Goal: Information Seeking & Learning: Obtain resource

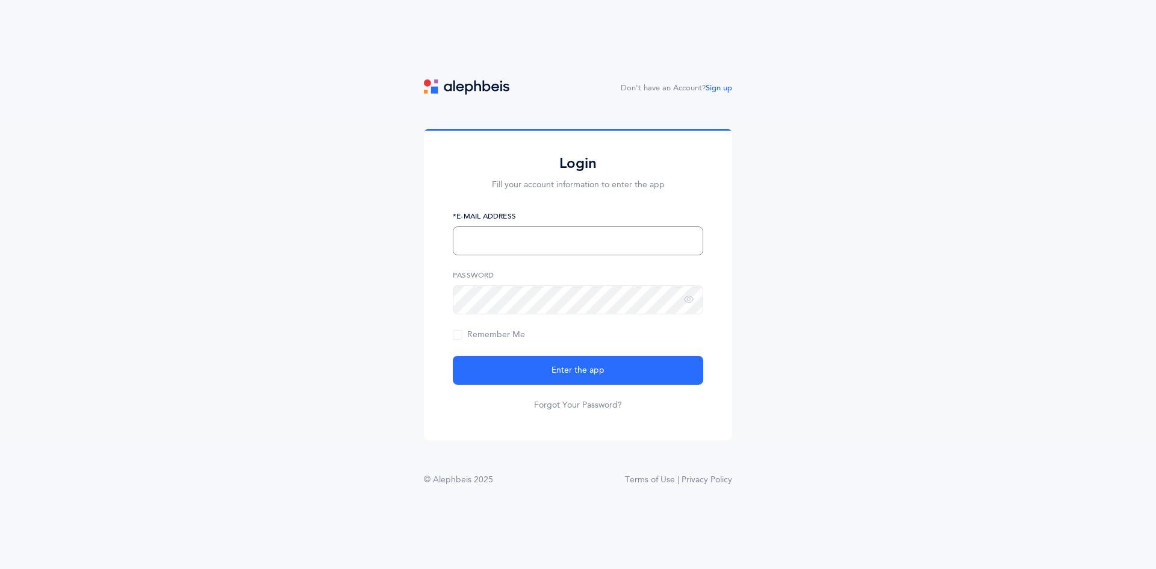
click at [589, 247] on input "text" at bounding box center [578, 240] width 250 height 29
type input "[EMAIL_ADDRESS][DOMAIN_NAME]"
click at [594, 407] on link "Forgot Your Password?" at bounding box center [578, 405] width 88 height 12
click at [453, 356] on button "Enter the app" at bounding box center [578, 370] width 250 height 29
click at [686, 300] on icon at bounding box center [689, 299] width 10 height 11
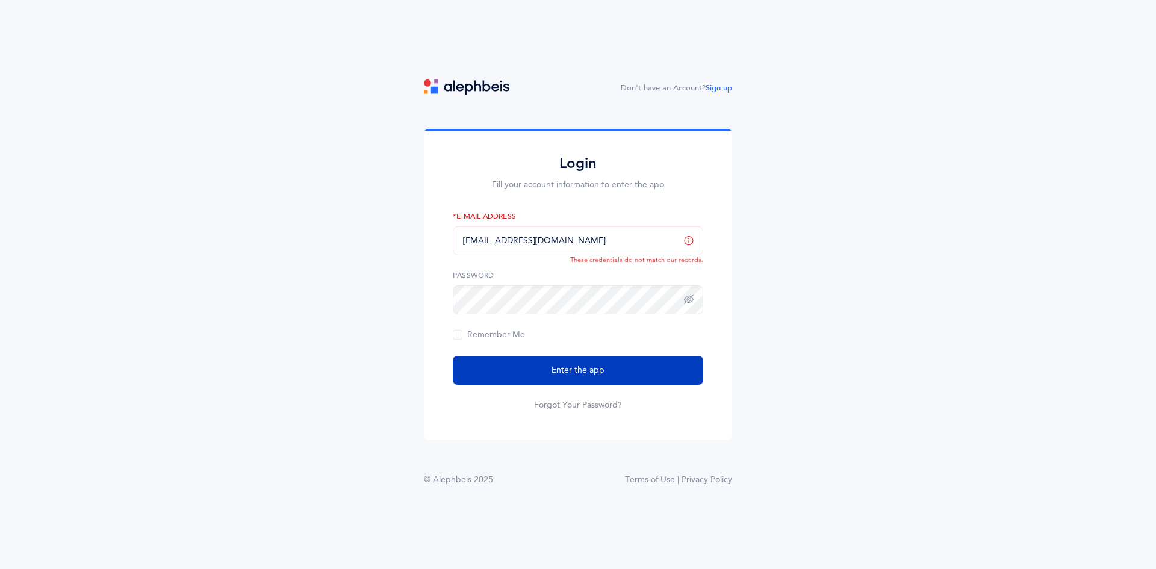
click at [569, 371] on span "Enter the app" at bounding box center [577, 370] width 53 height 13
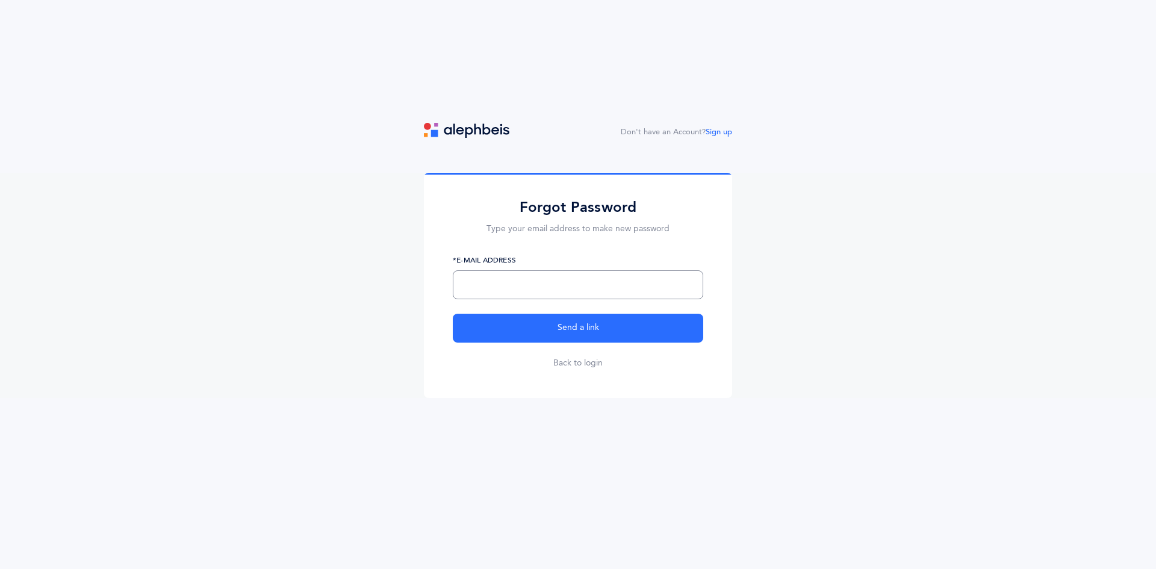
click at [516, 283] on input "text" at bounding box center [578, 284] width 250 height 29
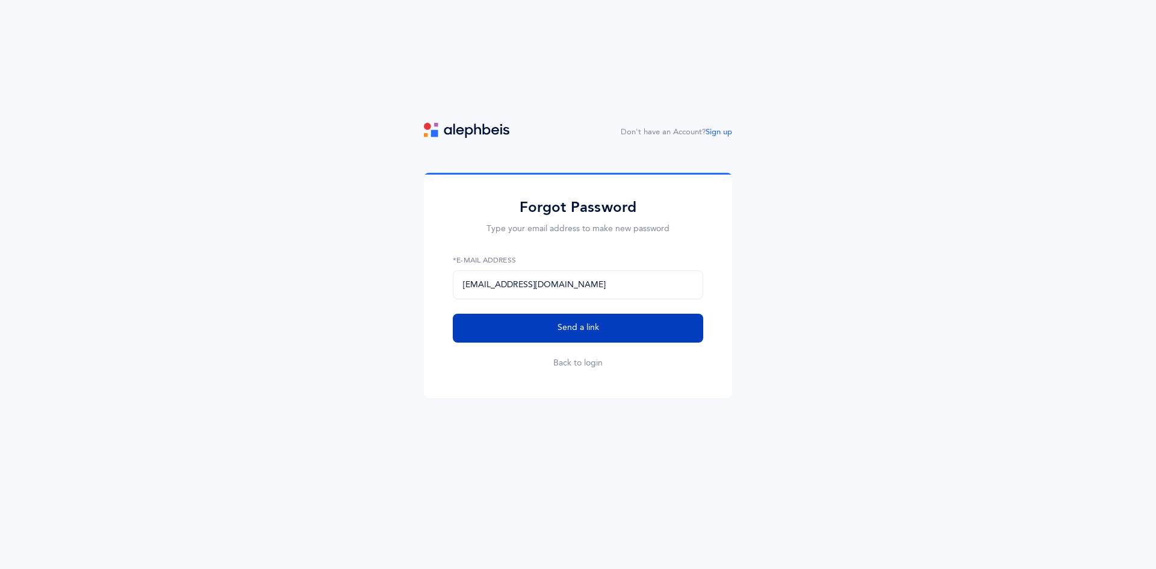
click at [589, 326] on span "Send a link" at bounding box center [578, 327] width 42 height 13
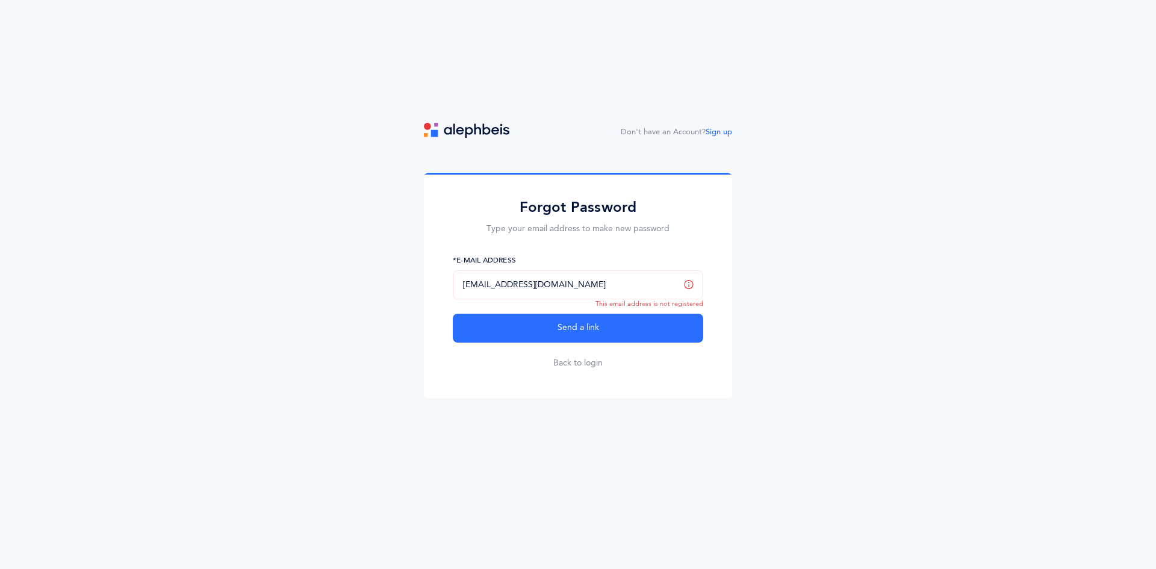
click at [585, 286] on input "craitman@manhattan.org" at bounding box center [578, 284] width 250 height 29
type input "[EMAIL_ADDRESS][DOMAIN_NAME]"
click at [453, 314] on button "Send a link" at bounding box center [578, 328] width 250 height 29
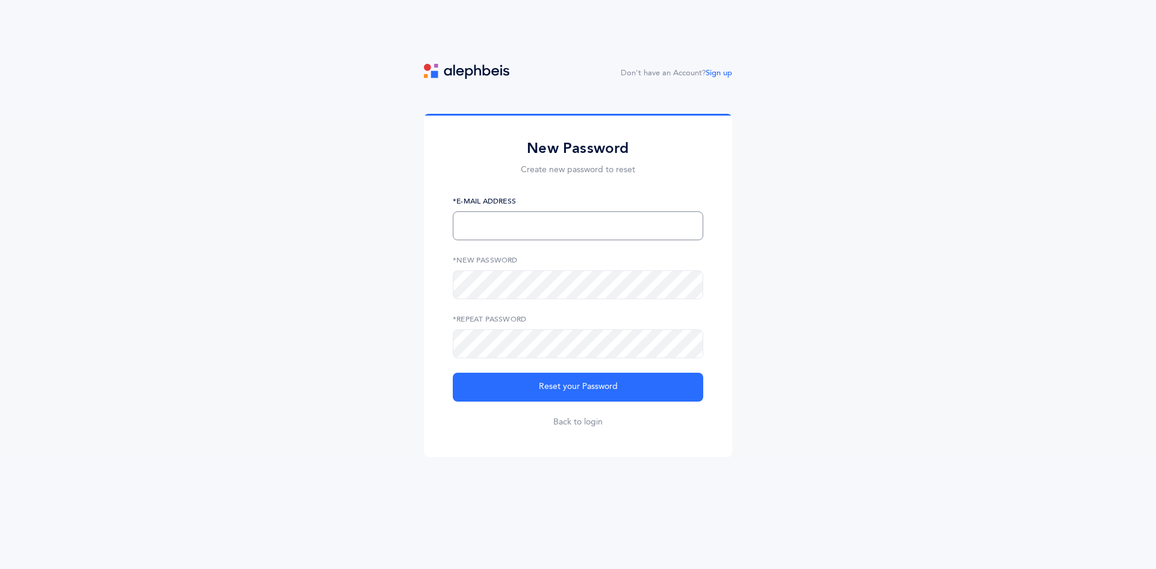
click at [532, 229] on input "text" at bounding box center [578, 225] width 250 height 29
type input "craitman@manhattanday.org"
click at [687, 347] on icon at bounding box center [689, 343] width 10 height 11
click at [688, 286] on icon at bounding box center [689, 284] width 10 height 11
click at [433, 220] on div "New Password Create new password to reset craitman@manhattanday.org *E-Mail Add…" at bounding box center [578, 285] width 308 height 343
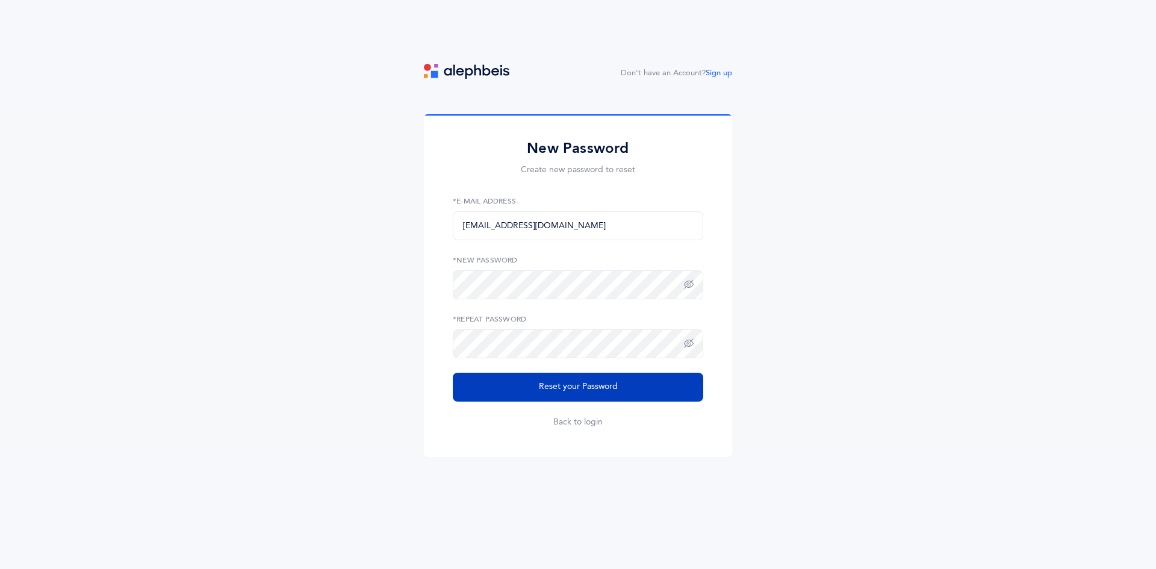
click at [624, 392] on button "Reset your Password" at bounding box center [578, 387] width 250 height 29
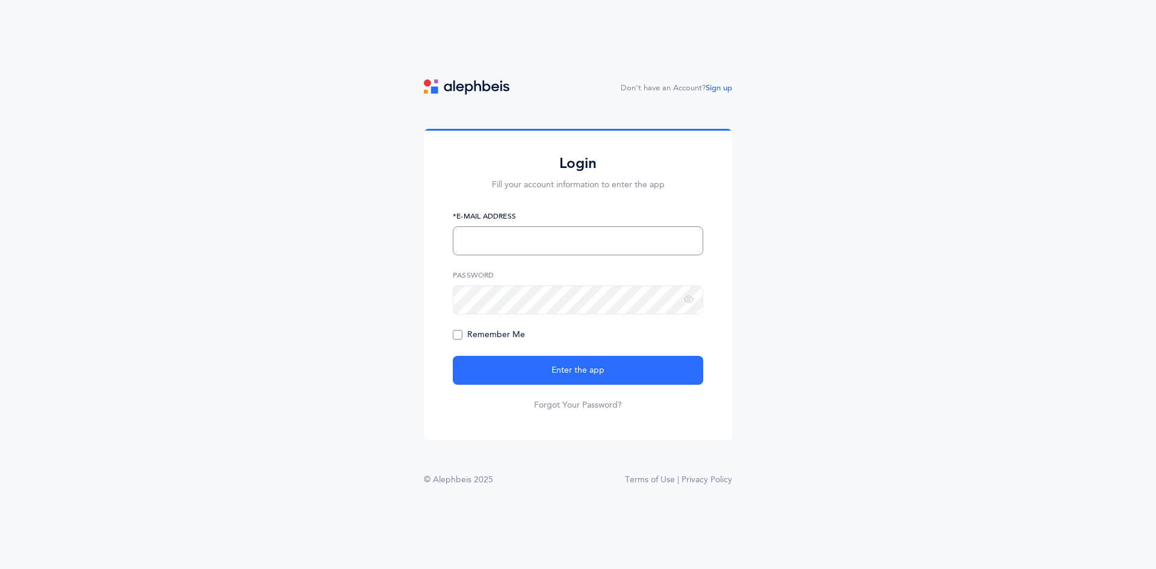
type input "[EMAIL_ADDRESS][DOMAIN_NAME]"
drag, startPoint x: 481, startPoint y: 335, endPoint x: 489, endPoint y: 352, distance: 18.6
click at [481, 335] on span "Remember Me" at bounding box center [489, 335] width 72 height 10
click at [0, 0] on input "Remember Me" at bounding box center [0, 0] width 0 height 0
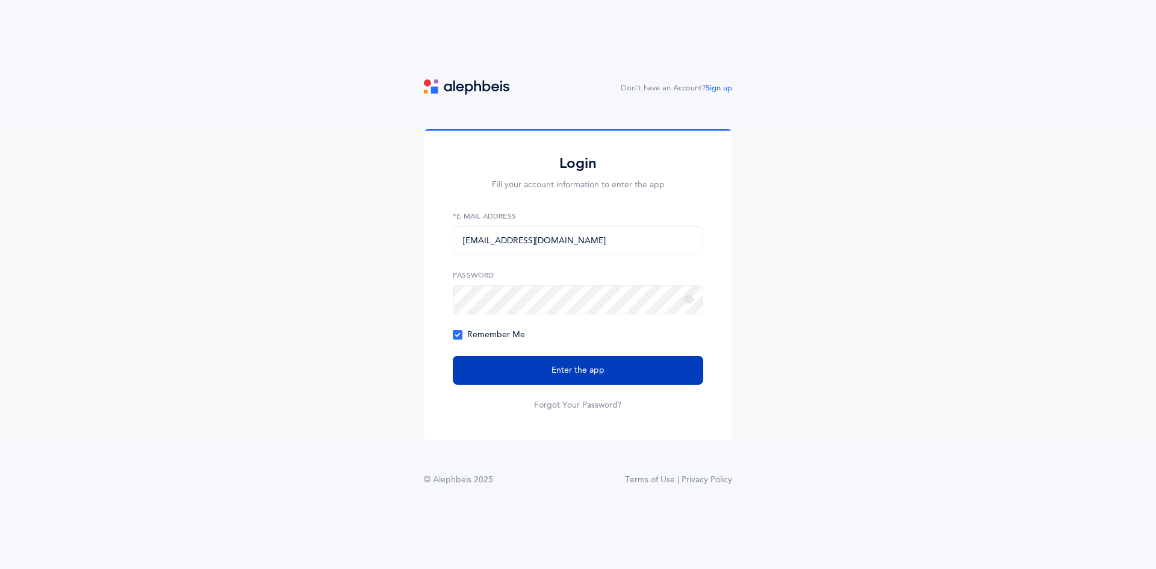
click at [514, 374] on button "Enter the app" at bounding box center [578, 370] width 250 height 29
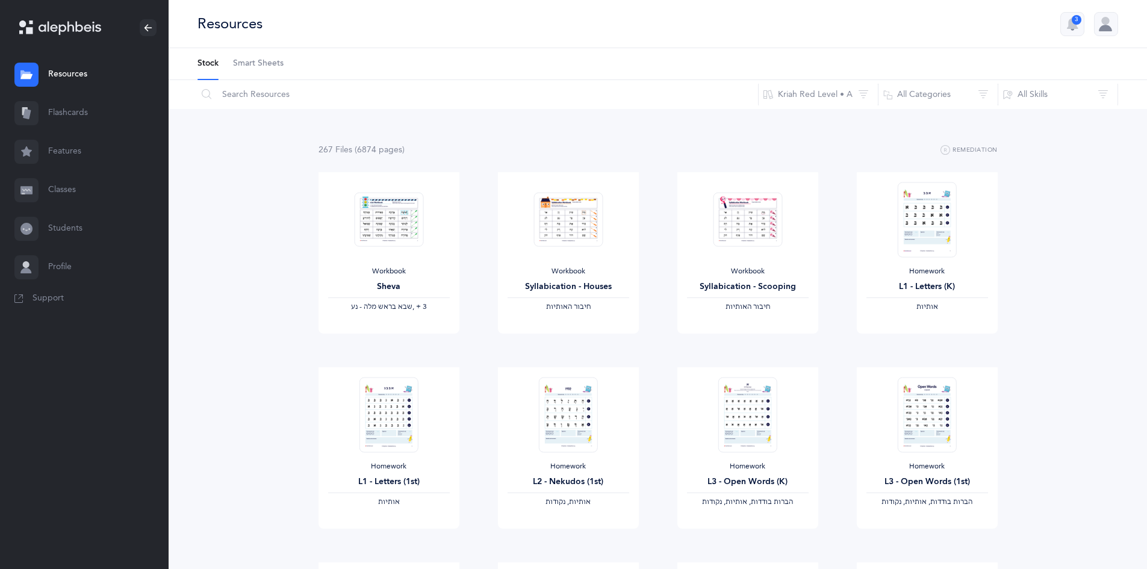
click at [73, 69] on link "Resources" at bounding box center [84, 74] width 169 height 39
click at [63, 197] on link "Classes" at bounding box center [84, 190] width 169 height 39
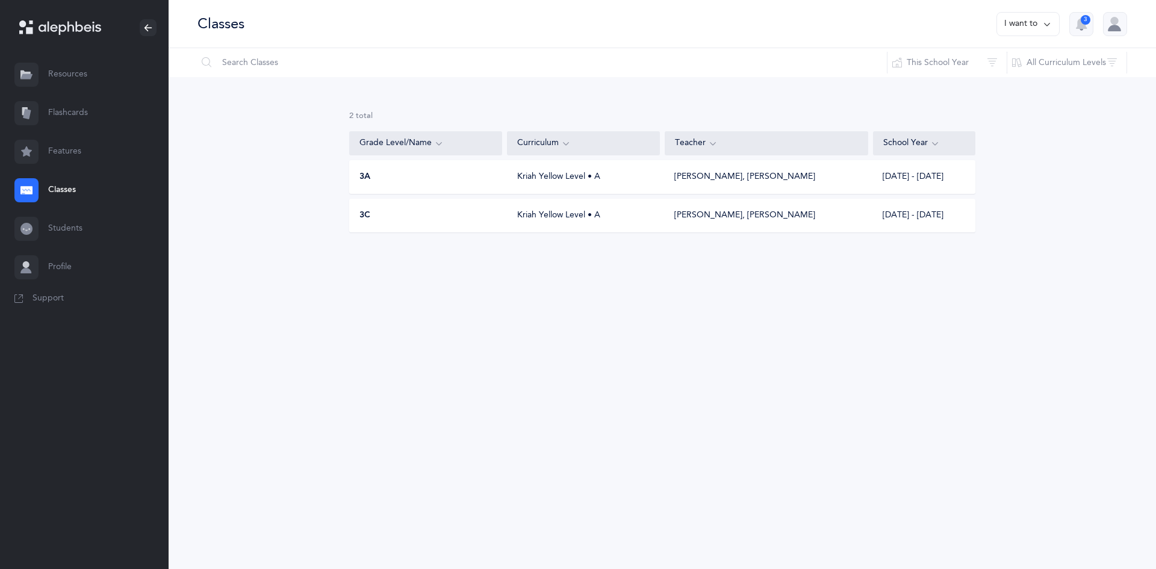
click at [438, 185] on div "3A Kriah Yellow Level • A [PERSON_NAME], [PERSON_NAME] [DATE] - [DATE]" at bounding box center [662, 177] width 626 height 34
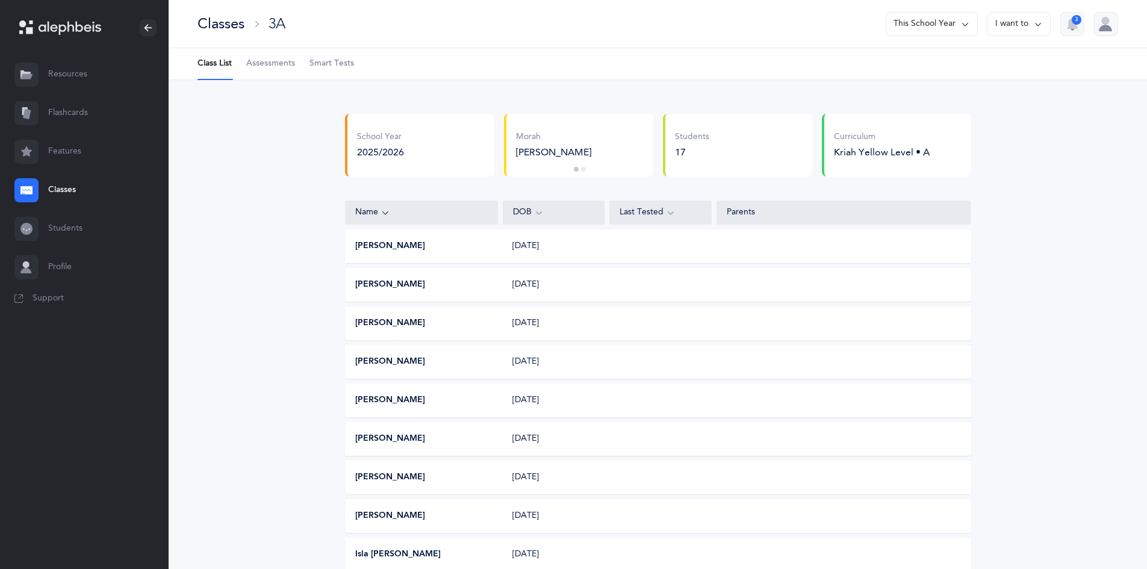
click at [63, 70] on link "Resources" at bounding box center [84, 74] width 169 height 39
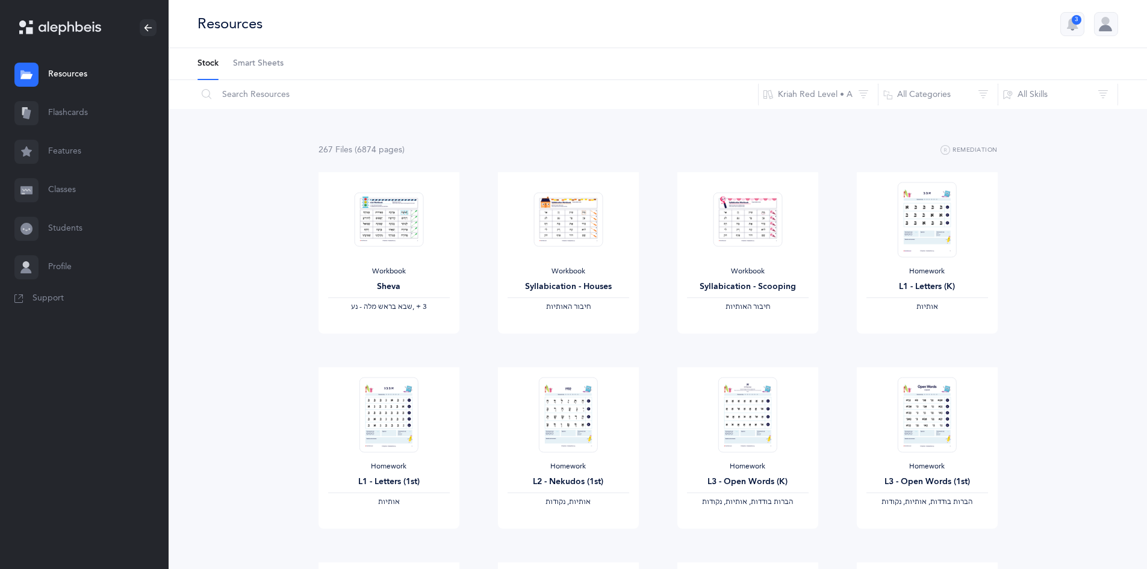
click at [53, 234] on link "Students" at bounding box center [84, 228] width 169 height 39
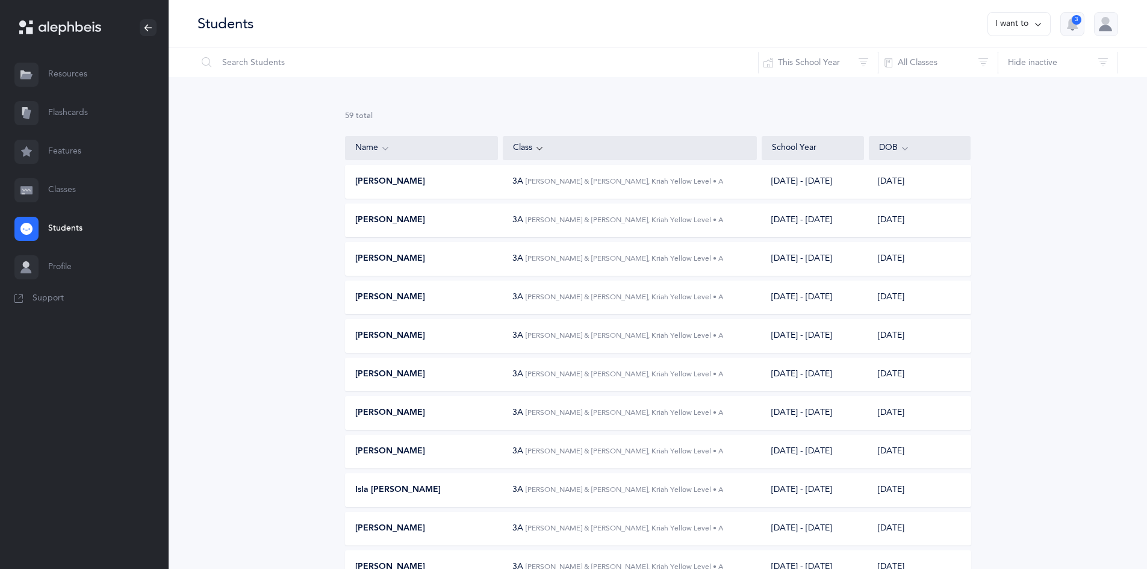
click at [67, 188] on link "Classes" at bounding box center [84, 190] width 169 height 39
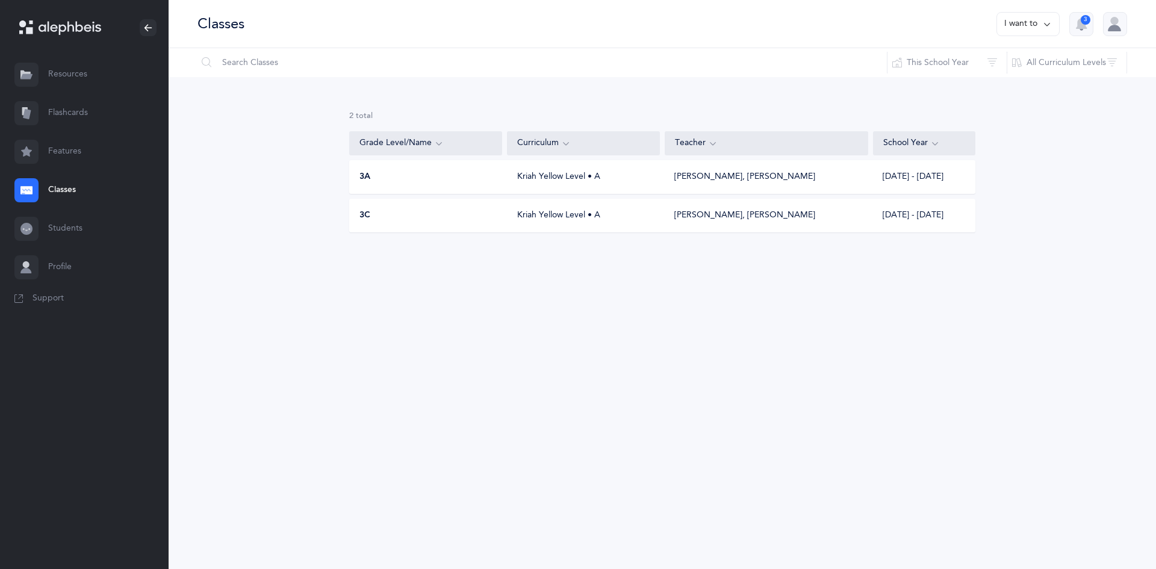
click at [542, 178] on div "Kriah Yellow Level • A" at bounding box center [583, 177] width 153 height 12
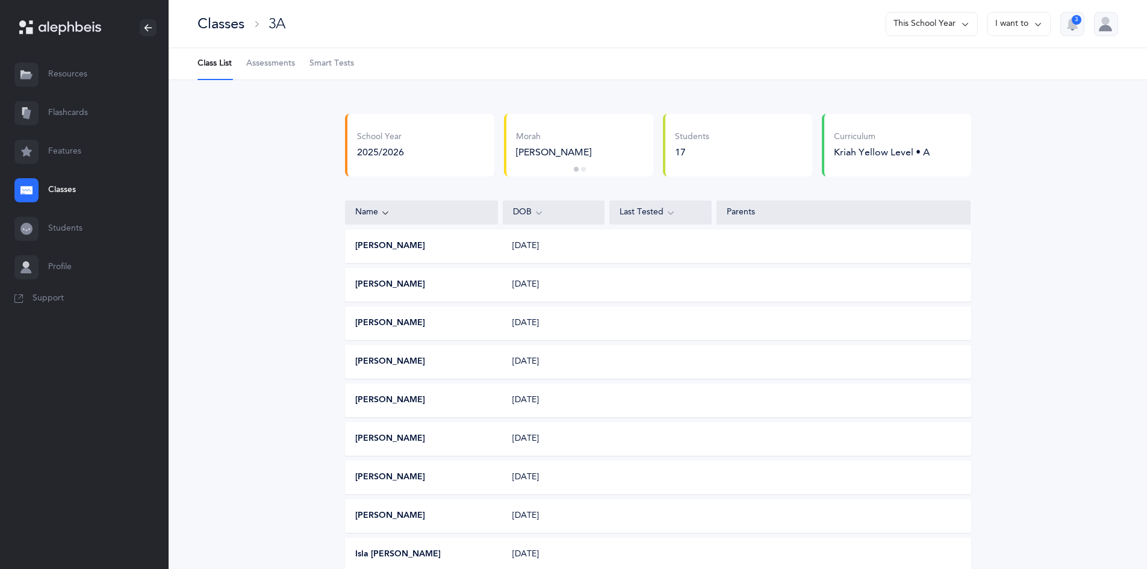
click at [75, 69] on link "Resources" at bounding box center [84, 74] width 169 height 39
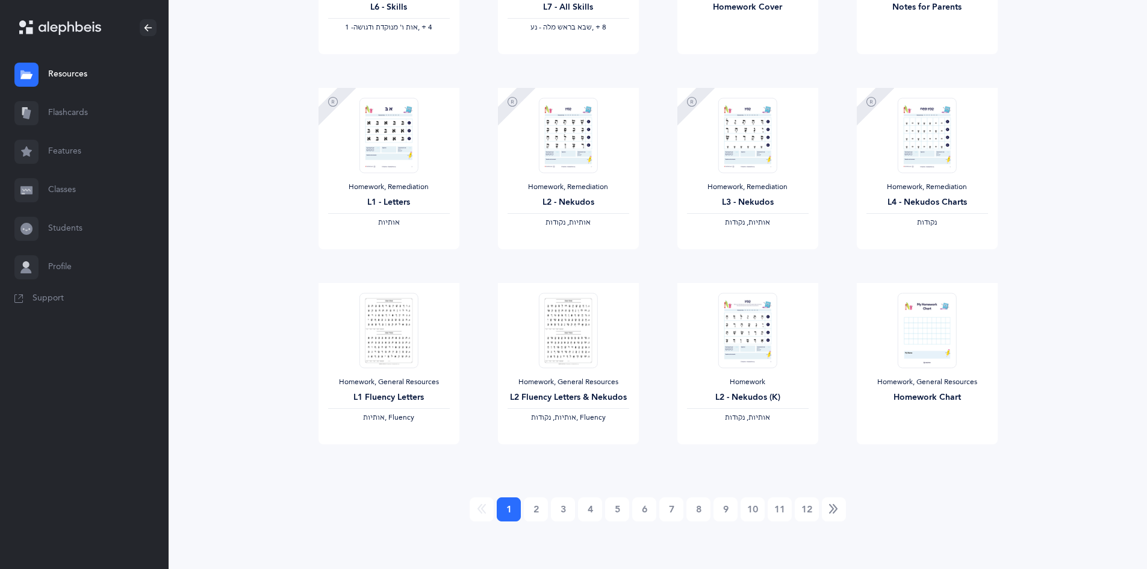
scroll to position [865, 0]
click at [59, 269] on link "Profile" at bounding box center [84, 267] width 169 height 39
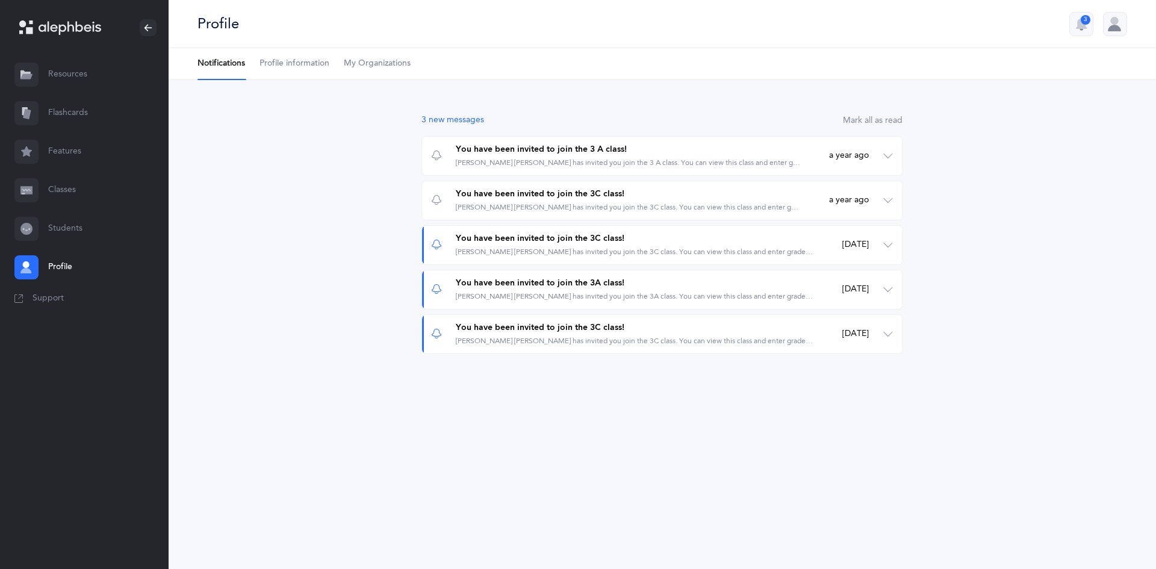
click at [61, 73] on link "Resources" at bounding box center [84, 74] width 169 height 39
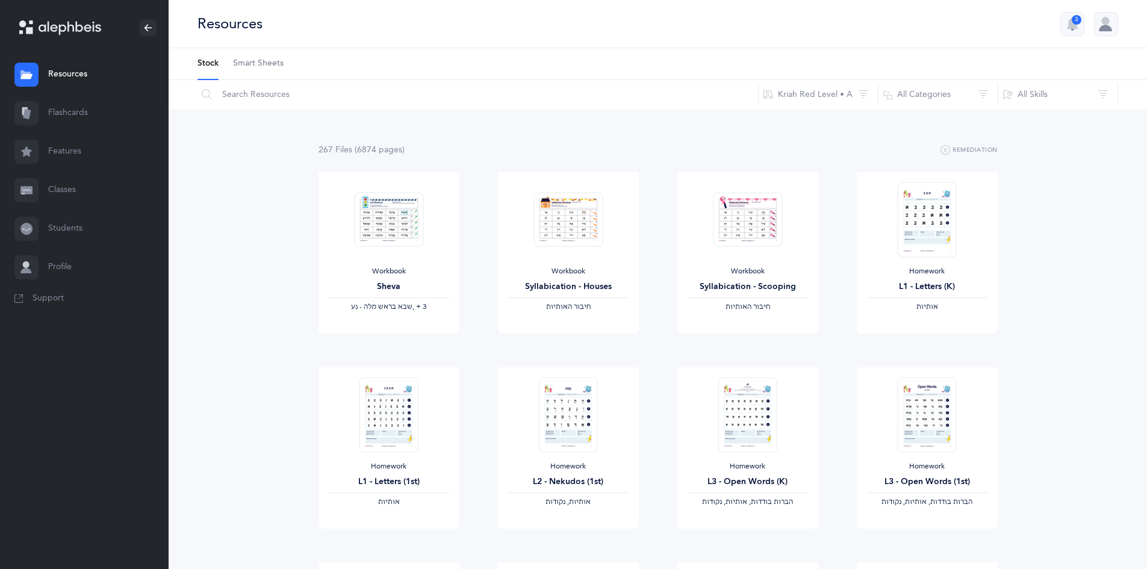
click at [231, 67] on ul "Stock Smart Sheets" at bounding box center [658, 64] width 978 height 32
click at [252, 62] on span "Smart Sheets" at bounding box center [258, 64] width 51 height 12
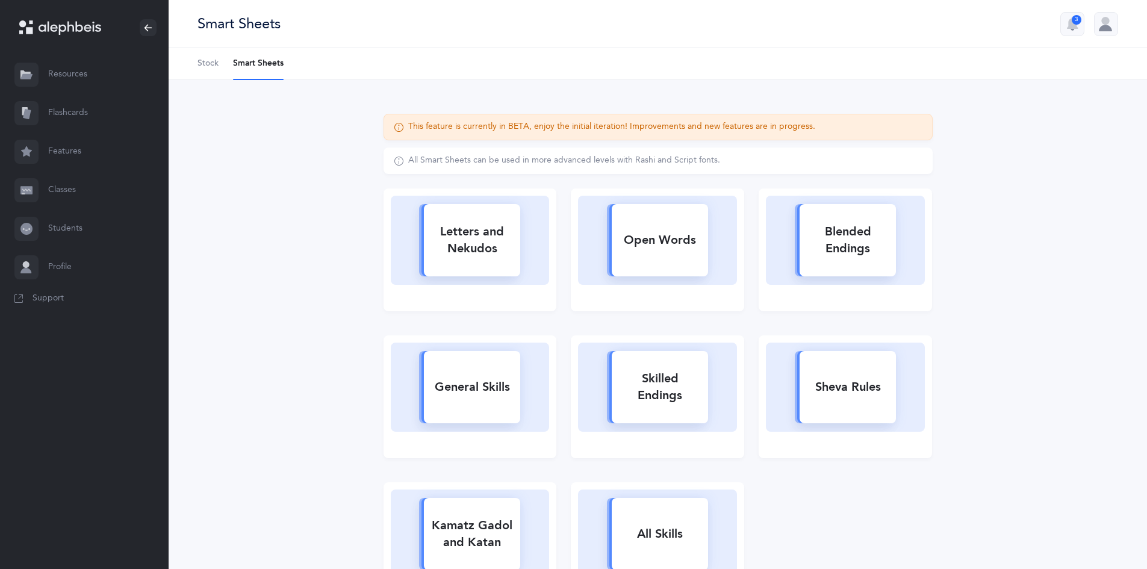
click at [217, 67] on span "Stock" at bounding box center [207, 64] width 21 height 12
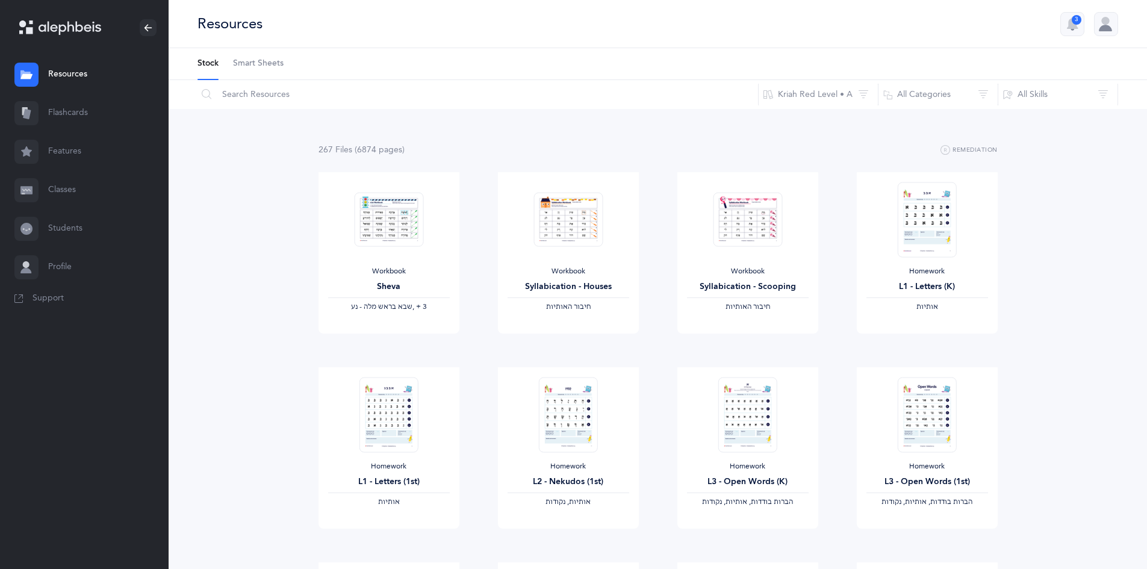
click at [79, 29] on icon at bounding box center [70, 28] width 63 height 14
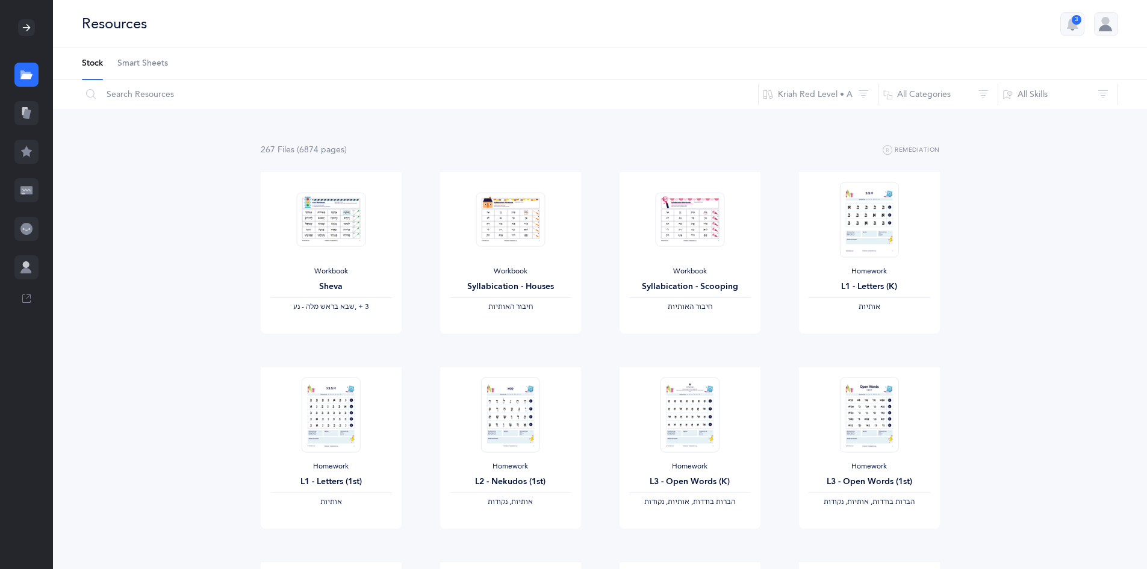
click at [1101, 34] on div at bounding box center [1106, 24] width 24 height 24
click at [1068, 28] on icon "button" at bounding box center [1072, 23] width 11 height 11
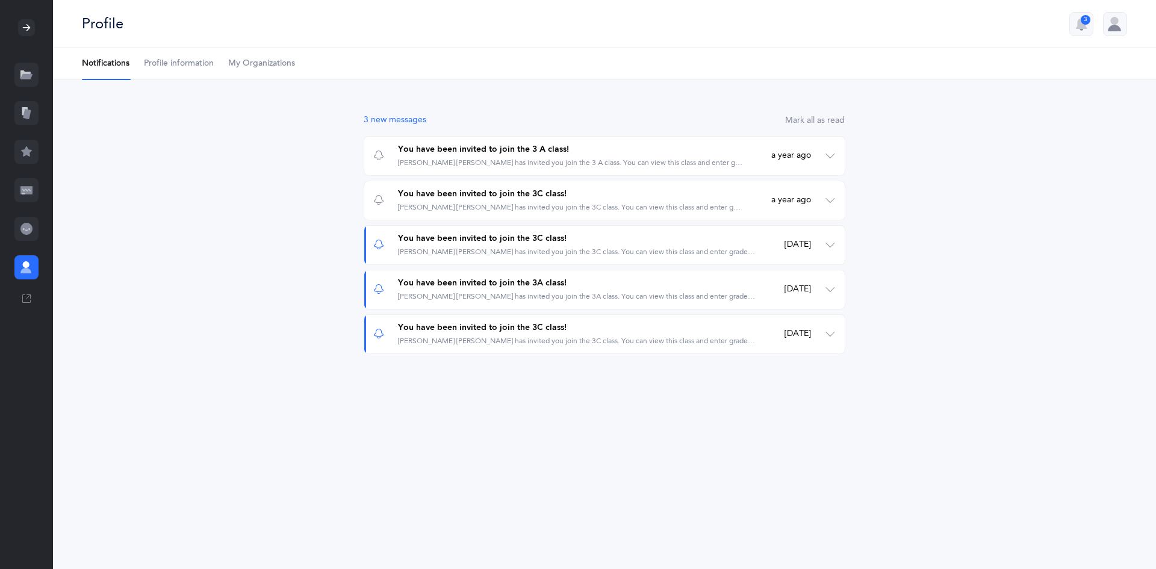
click at [1111, 27] on div at bounding box center [1115, 24] width 24 height 24
click at [34, 30] on div at bounding box center [26, 27] width 17 height 17
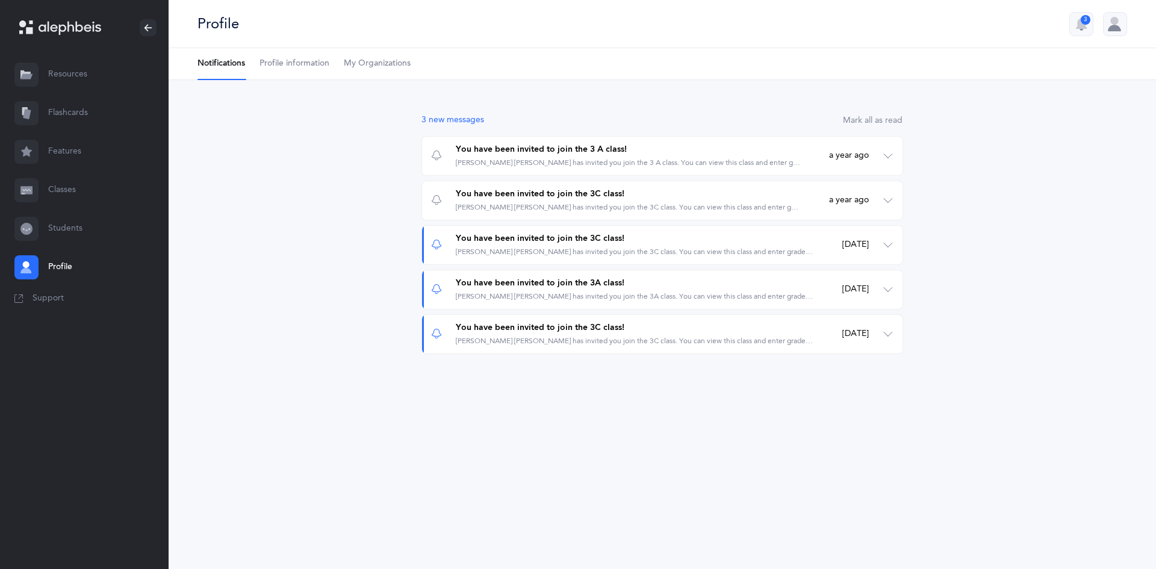
click at [88, 78] on link "Resources" at bounding box center [84, 74] width 169 height 39
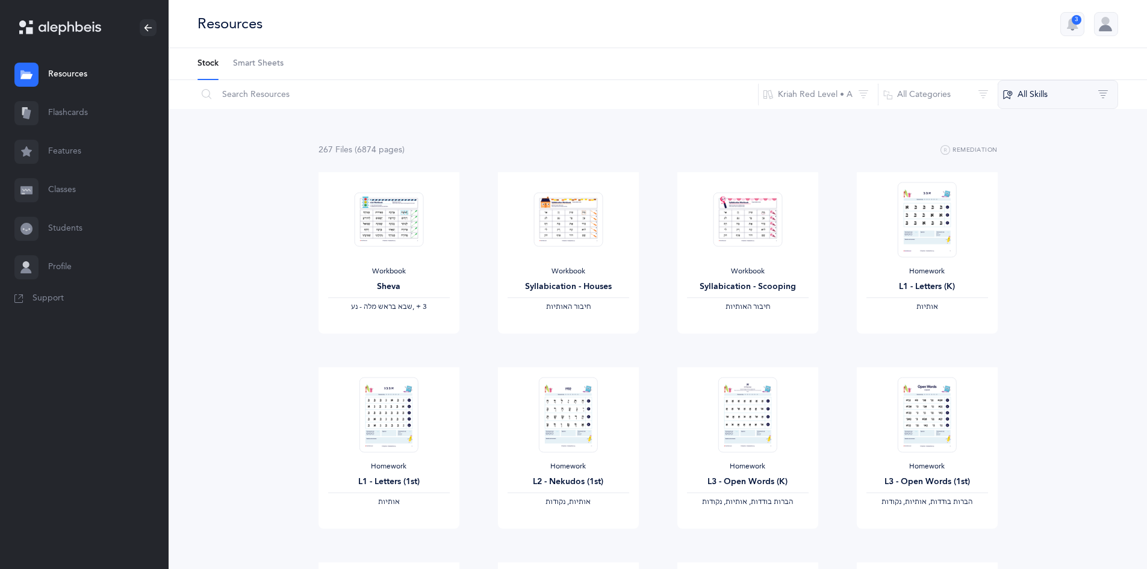
click at [1103, 92] on button "All Skills" at bounding box center [1057, 94] width 120 height 29
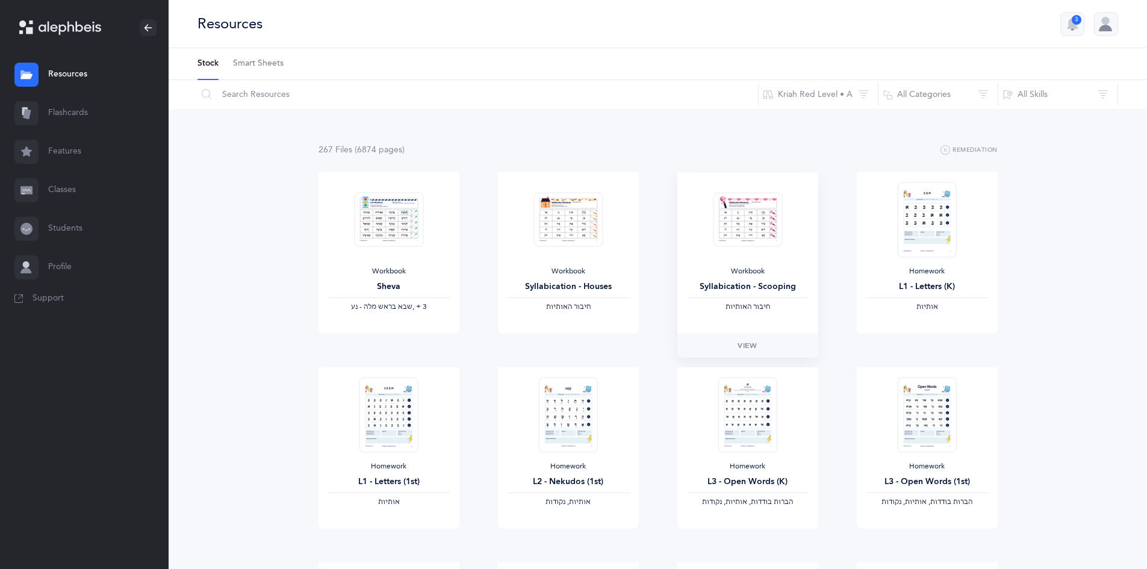
scroll to position [421, 0]
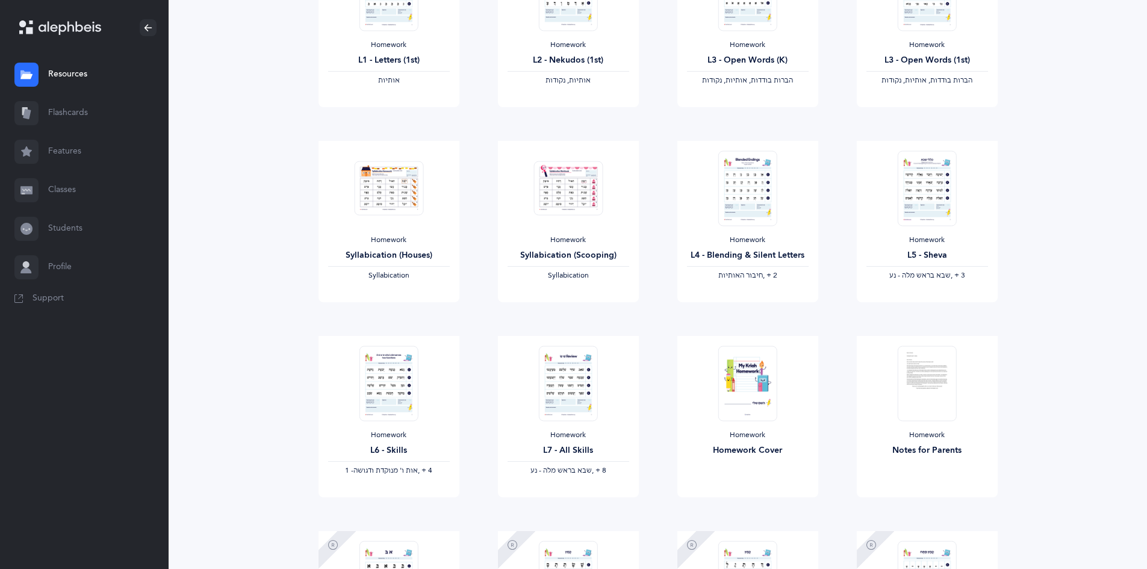
click at [53, 301] on span "Support" at bounding box center [48, 299] width 31 height 12
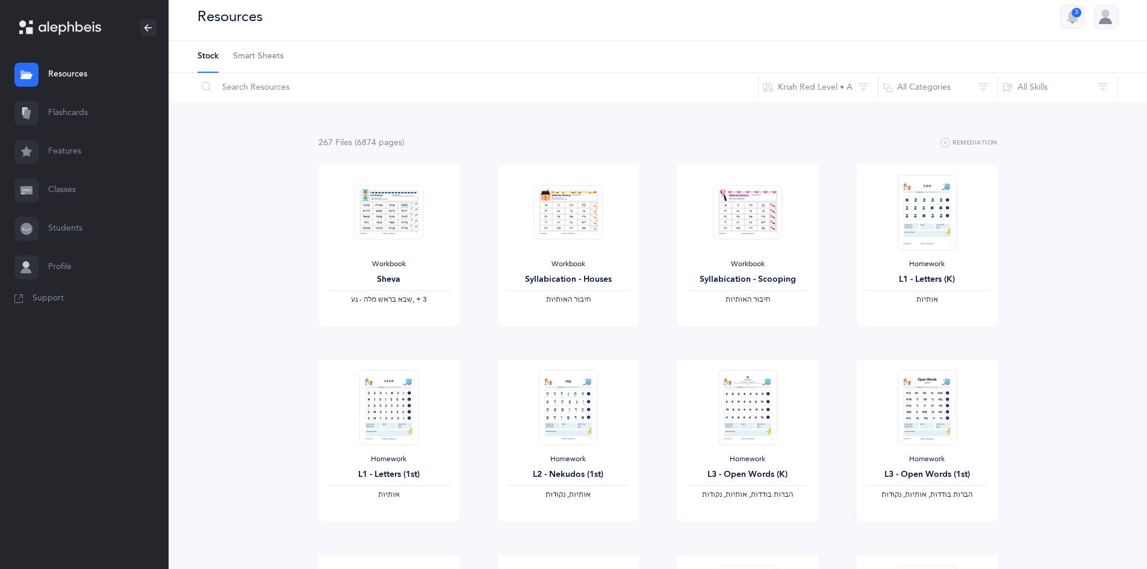
scroll to position [0, 0]
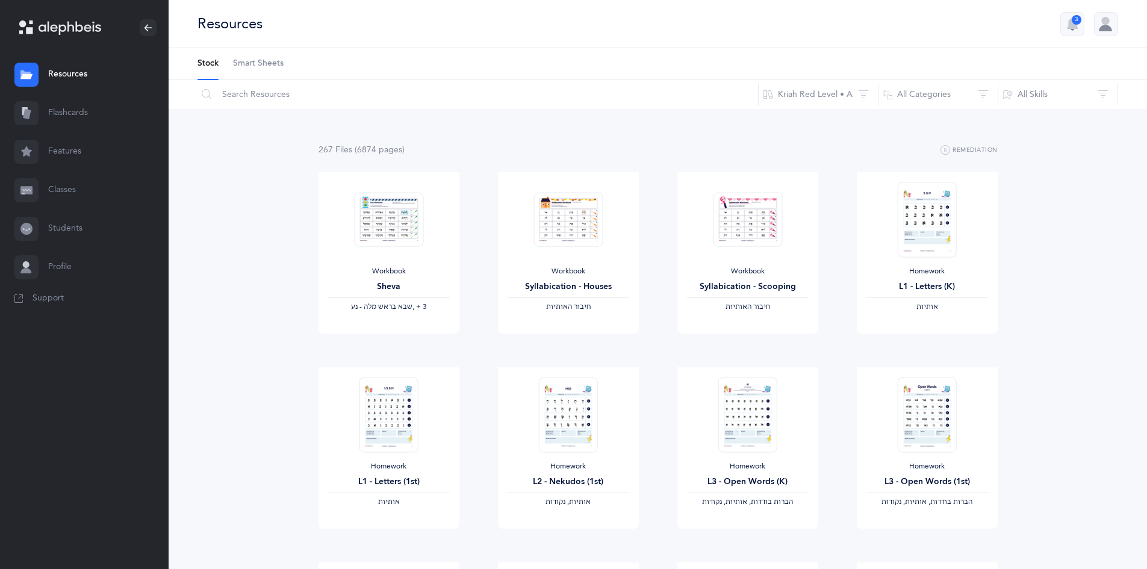
click at [261, 64] on span "Smart Sheets" at bounding box center [258, 64] width 51 height 12
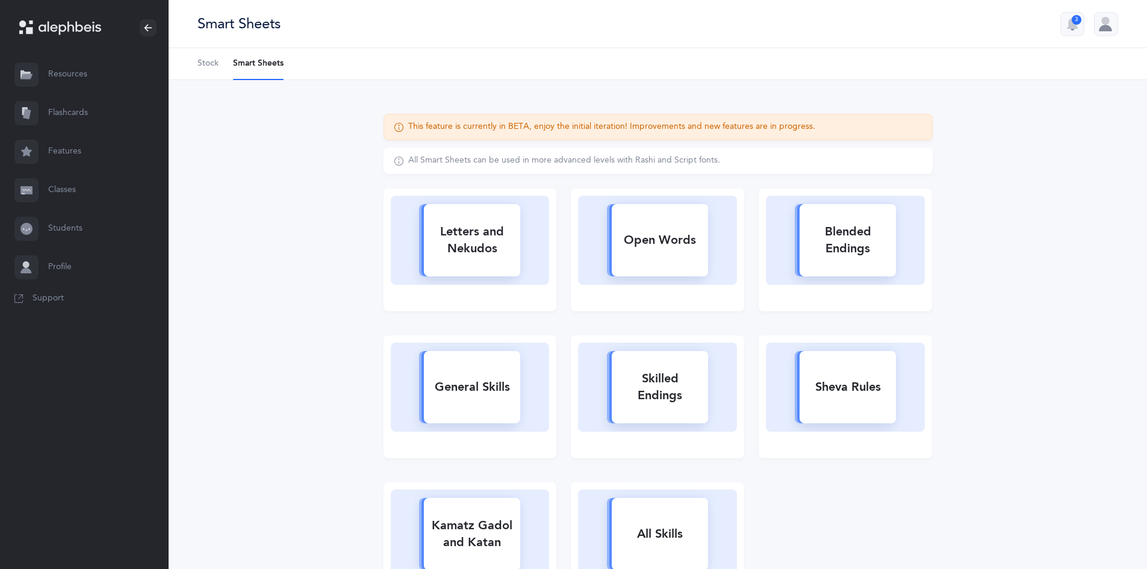
click at [61, 72] on link "Resources" at bounding box center [84, 74] width 169 height 39
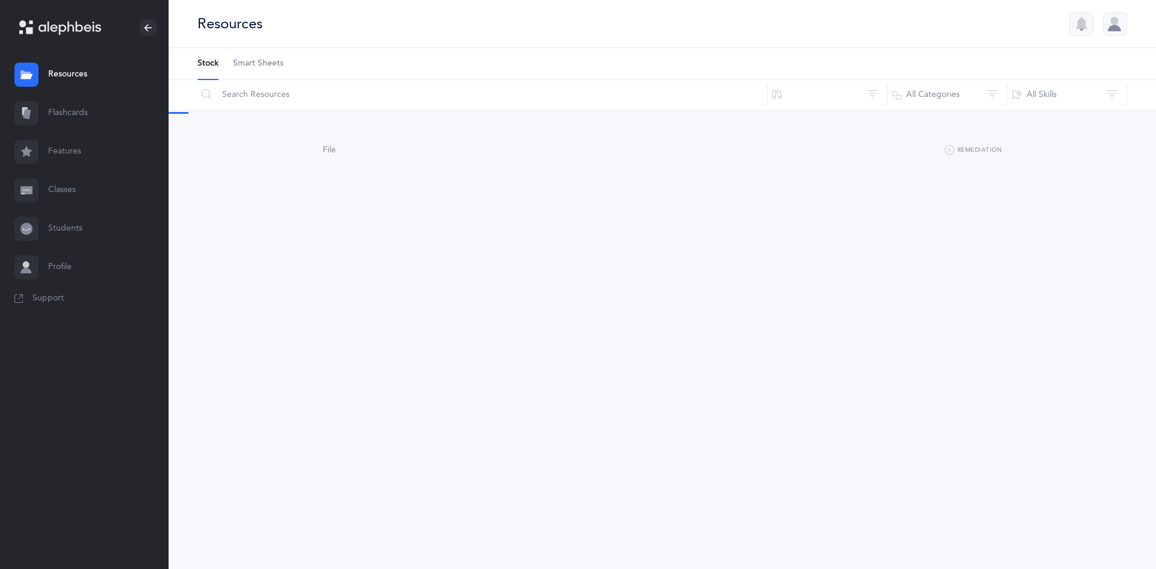
click at [61, 25] on icon at bounding box center [70, 28] width 63 height 14
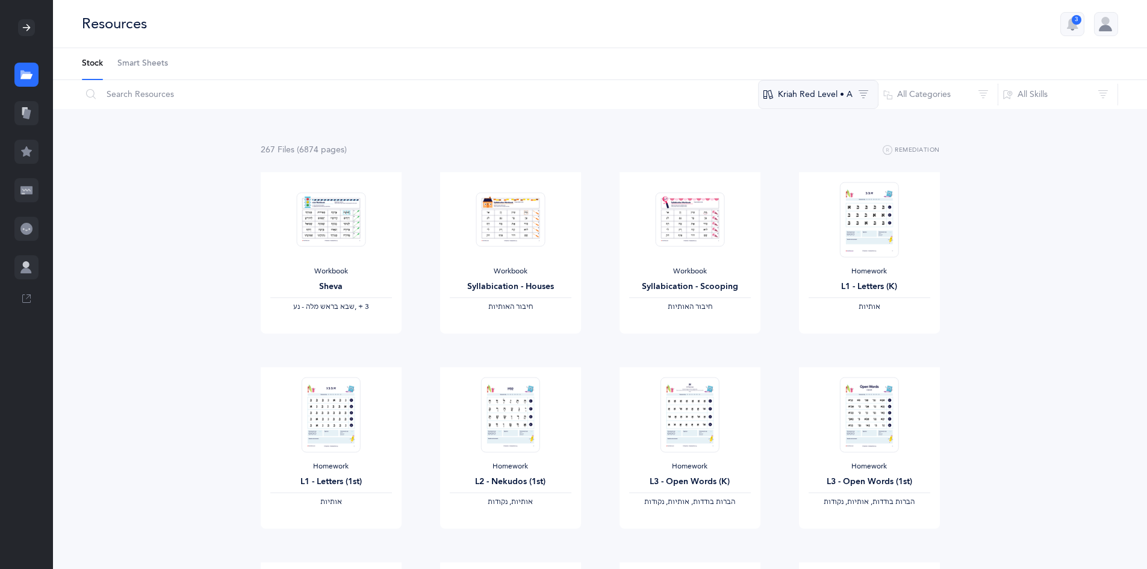
click at [852, 90] on button "Kriah Red Level • A" at bounding box center [818, 94] width 120 height 29
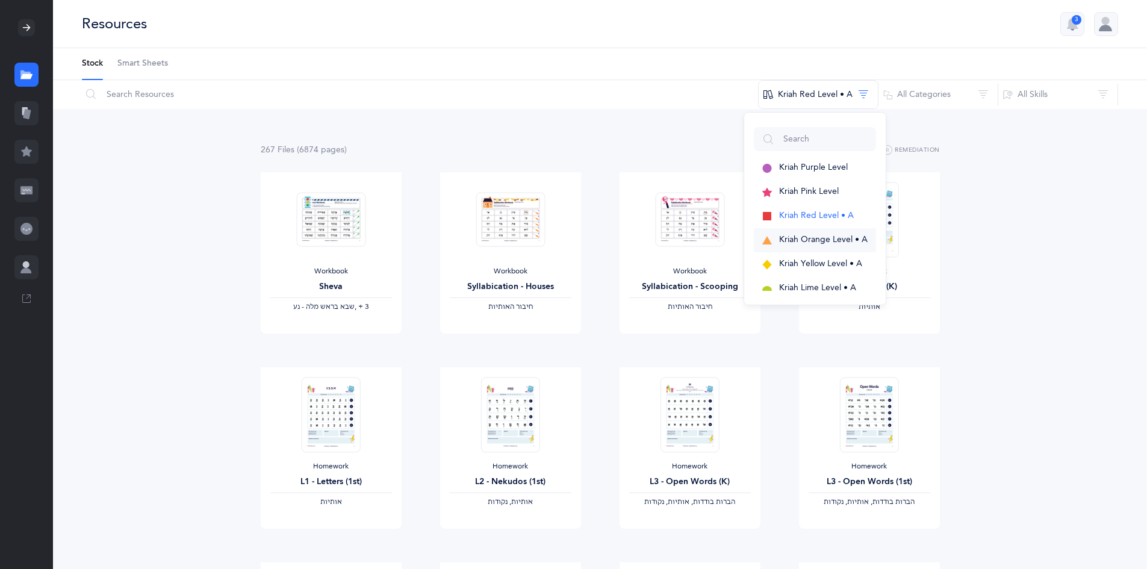
click at [842, 243] on span "Kriah Orange Level • A" at bounding box center [823, 240] width 88 height 10
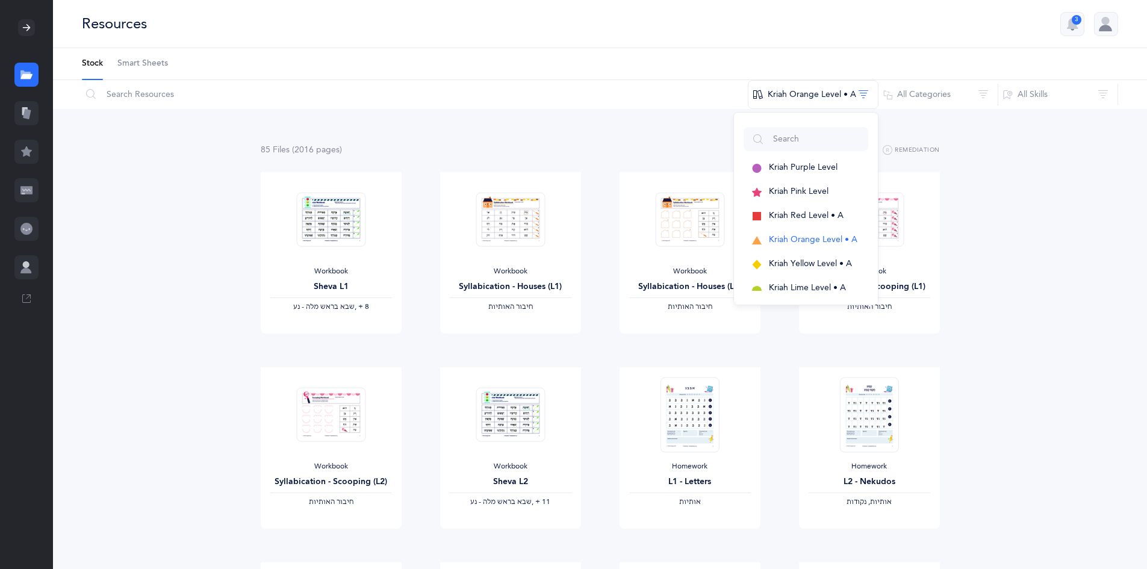
click at [28, 111] on icon at bounding box center [27, 114] width 8 height 10
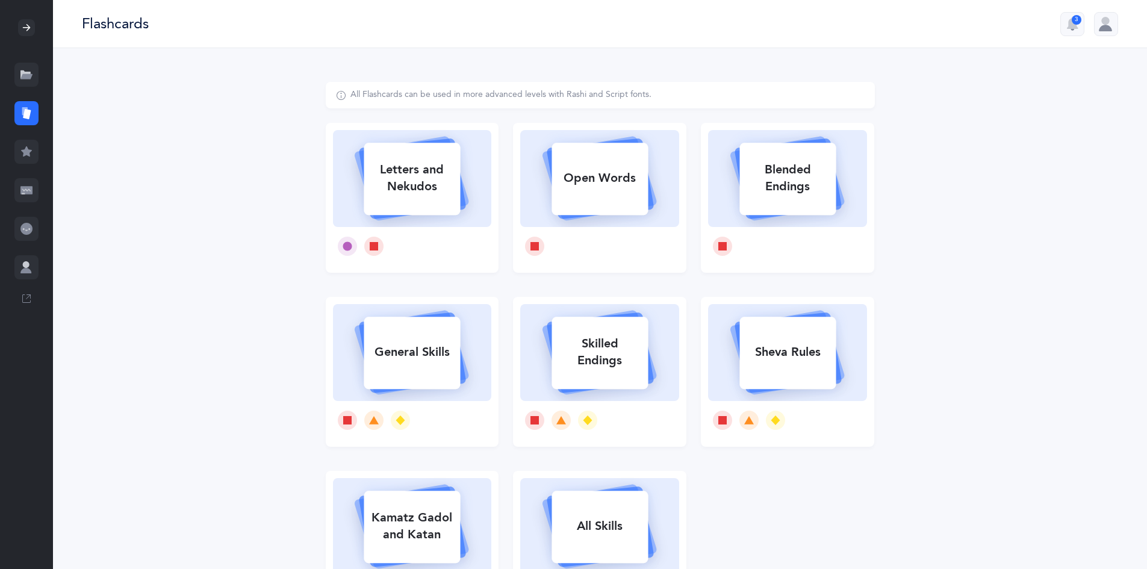
click at [29, 150] on icon at bounding box center [26, 151] width 11 height 10
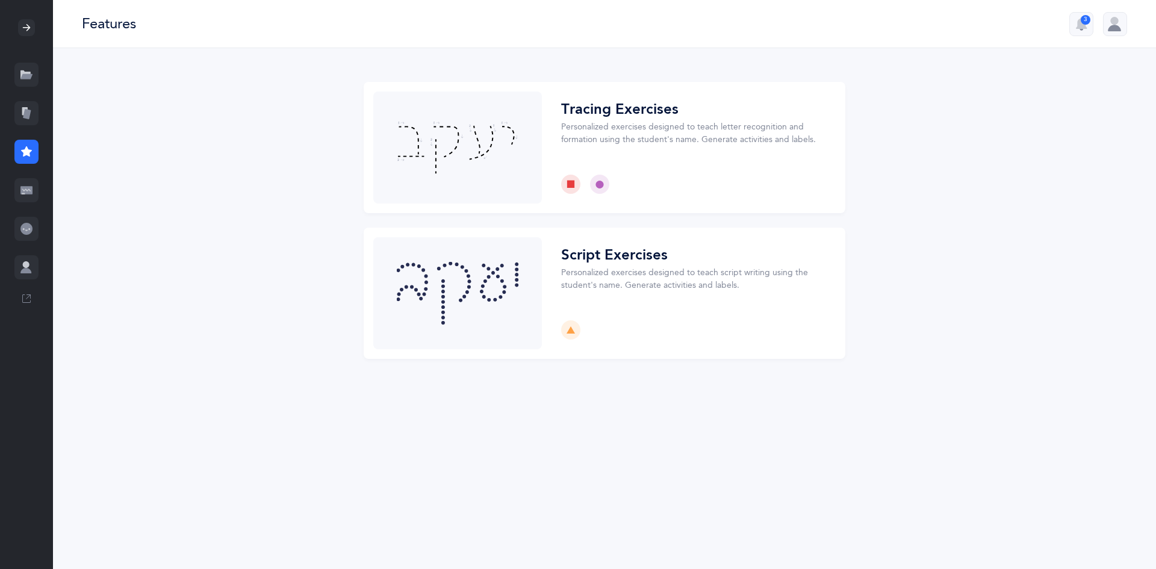
click at [28, 193] on icon at bounding box center [26, 190] width 12 height 8
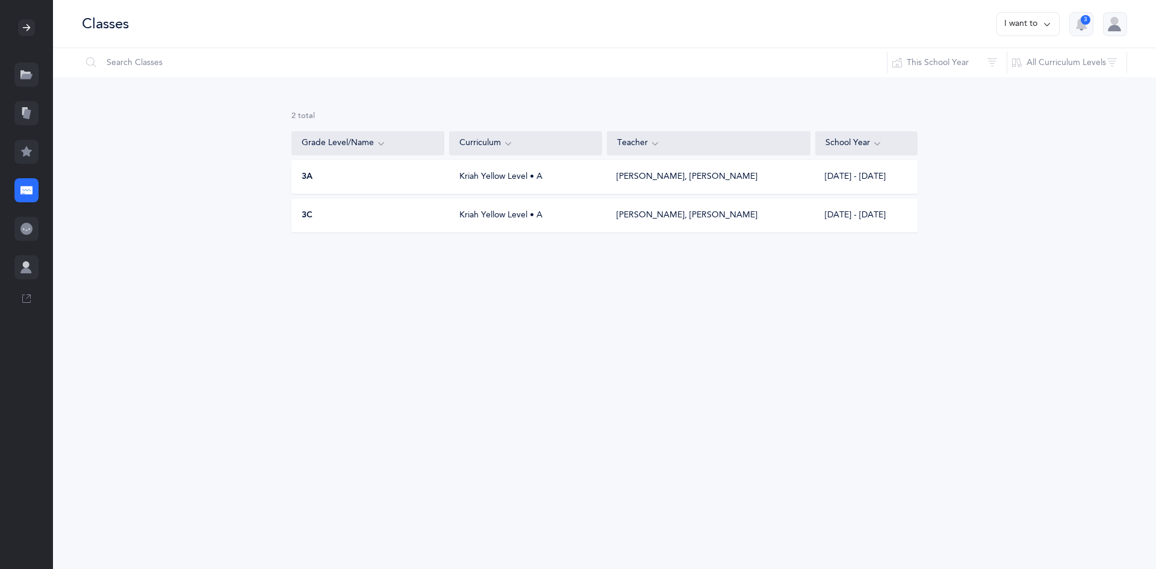
click at [483, 178] on div "Kriah Yellow Level • A" at bounding box center [526, 177] width 153 height 12
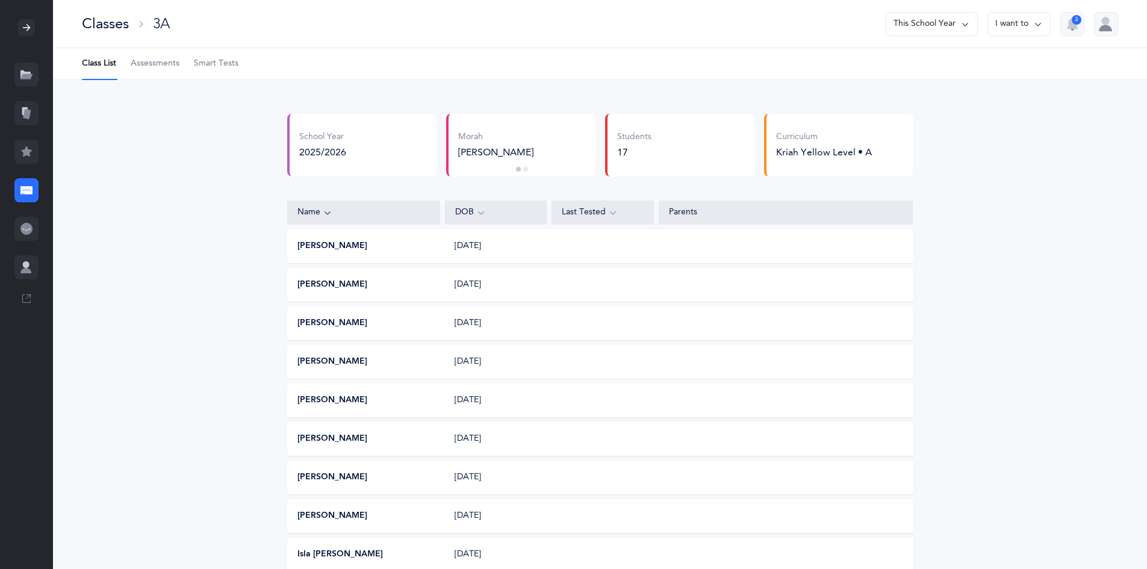
click at [26, 217] on div at bounding box center [26, 229] width 24 height 24
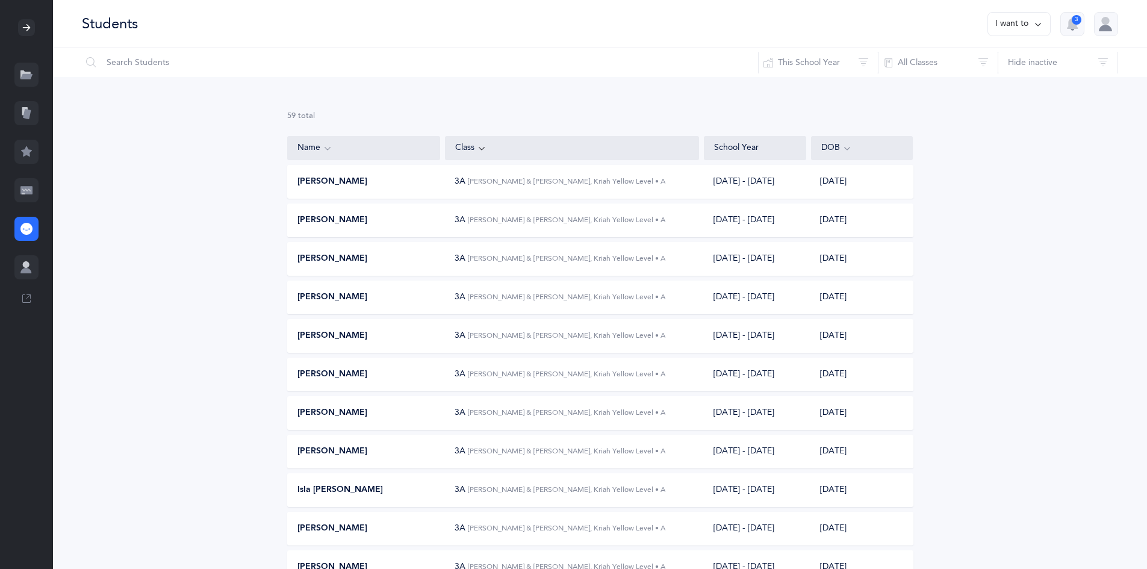
click at [19, 271] on div at bounding box center [26, 267] width 24 height 24
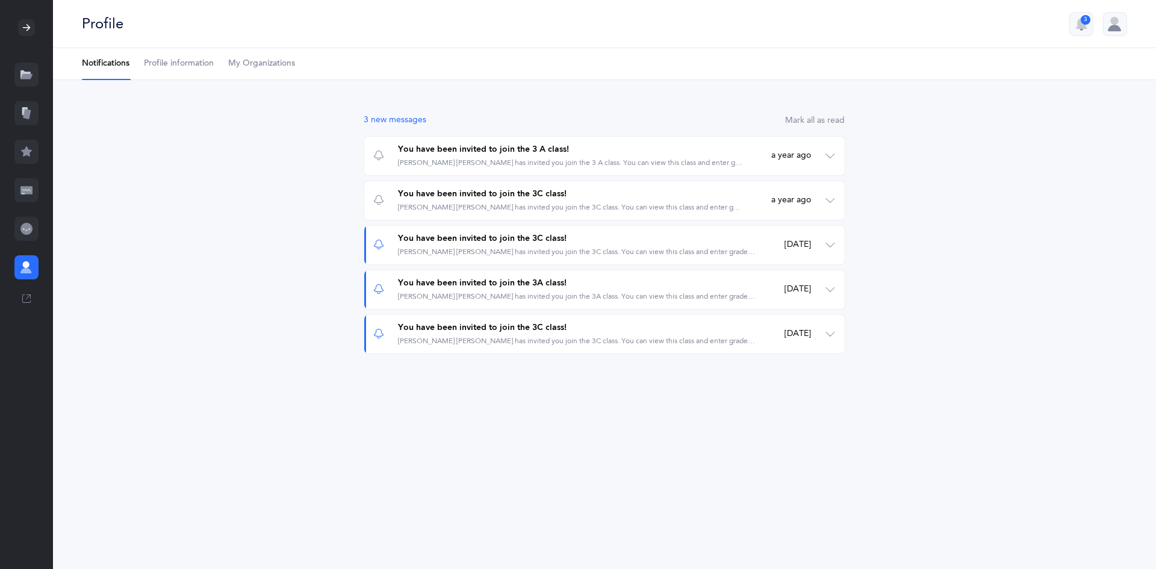
click at [28, 30] on icon at bounding box center [27, 28] width 10 height 10
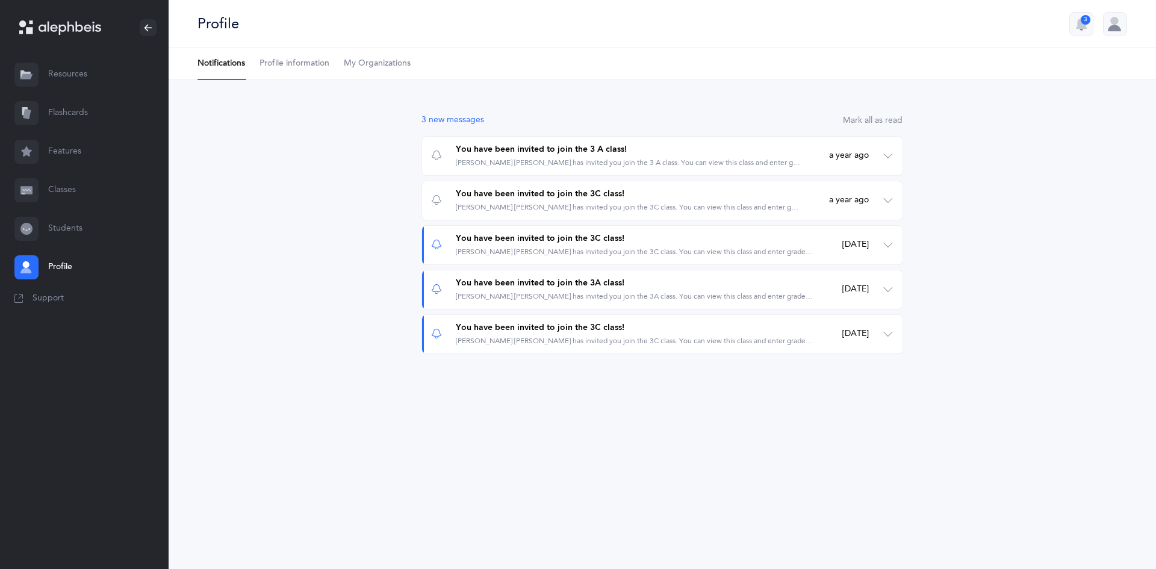
click at [61, 71] on link "Resources" at bounding box center [84, 74] width 169 height 39
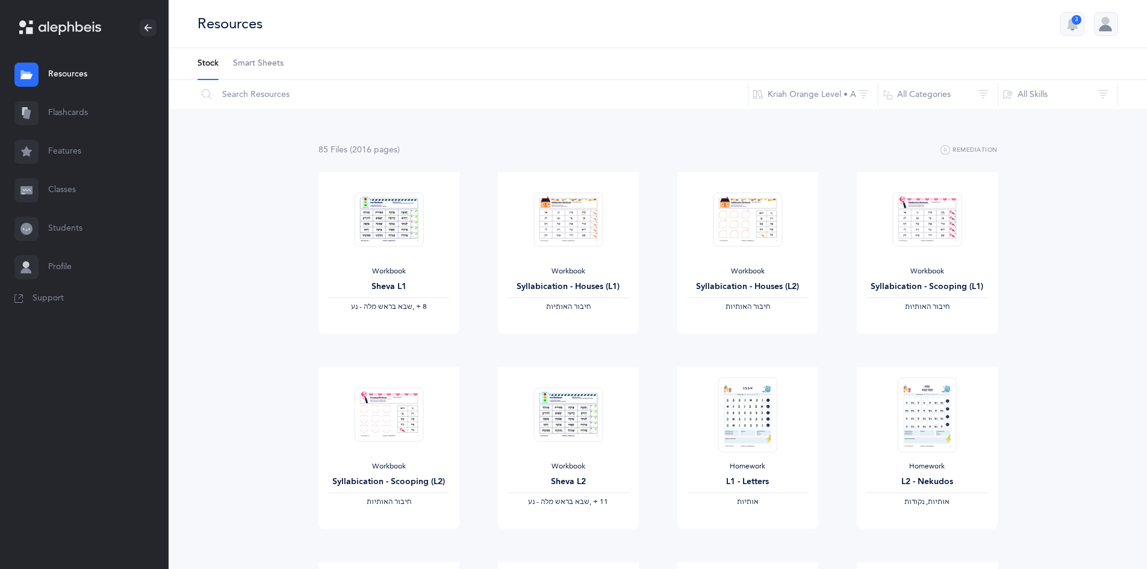
click at [1108, 27] on div at bounding box center [1106, 24] width 24 height 24
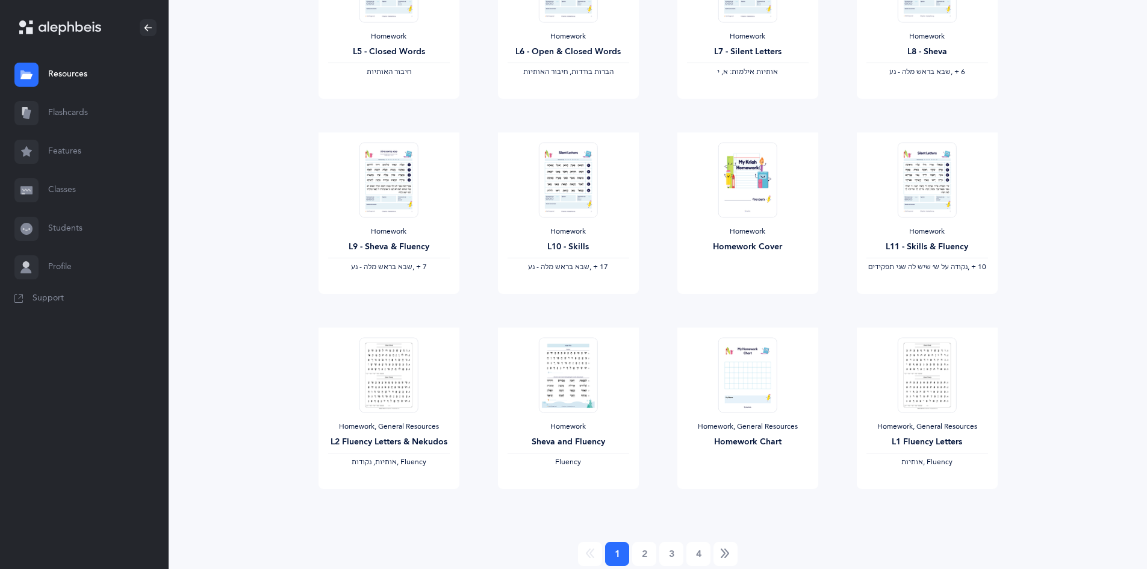
scroll to position [865, 0]
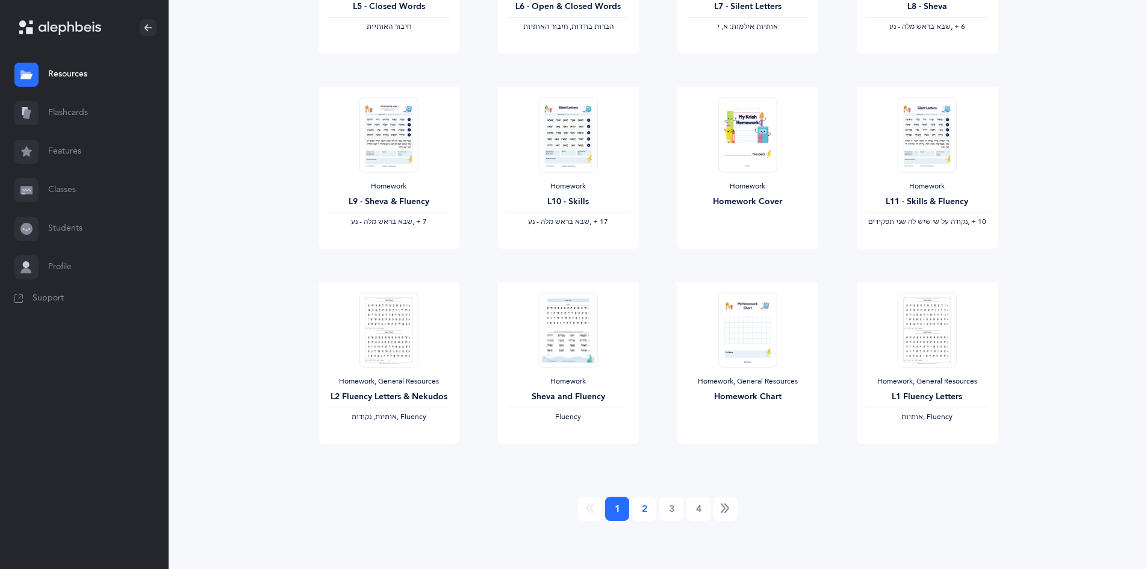
click at [647, 509] on link "2" at bounding box center [644, 509] width 24 height 24
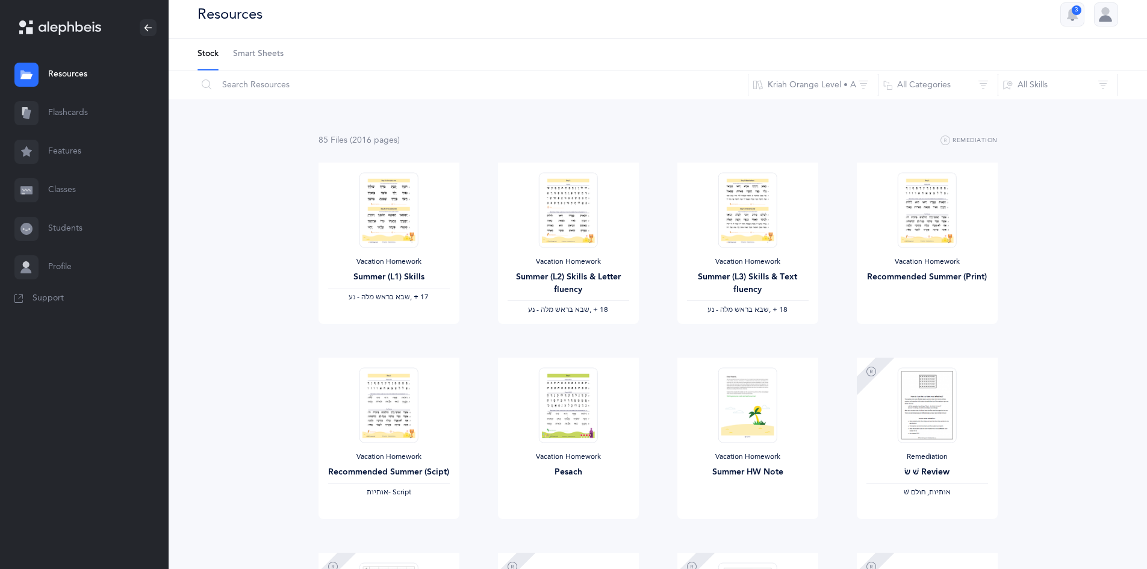
scroll to position [0, 0]
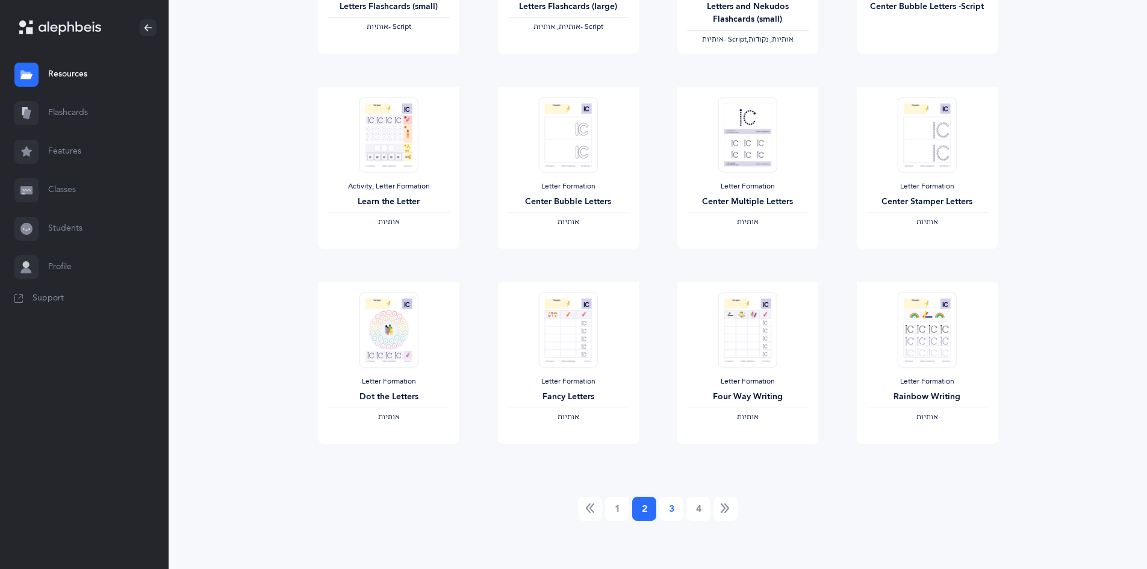
click at [669, 516] on link "3" at bounding box center [671, 509] width 24 height 24
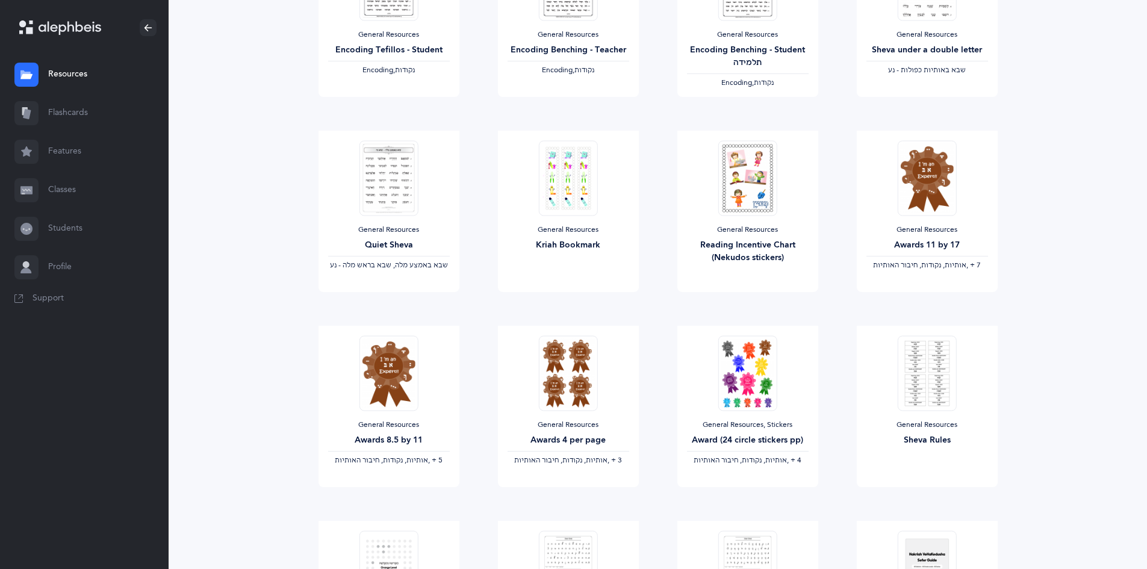
scroll to position [865, 0]
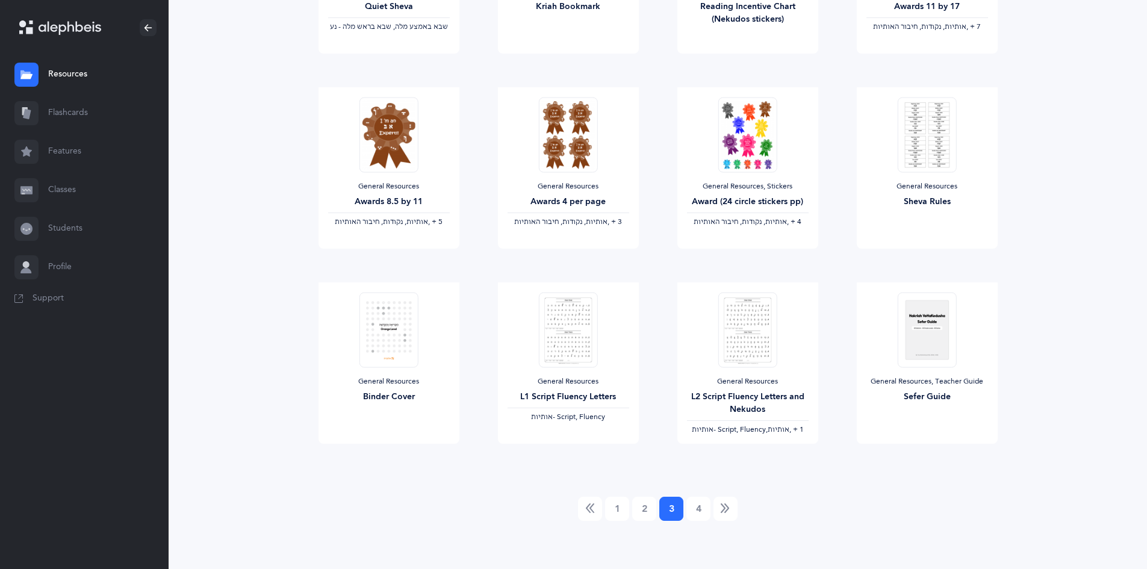
click at [698, 510] on link "4" at bounding box center [698, 509] width 24 height 24
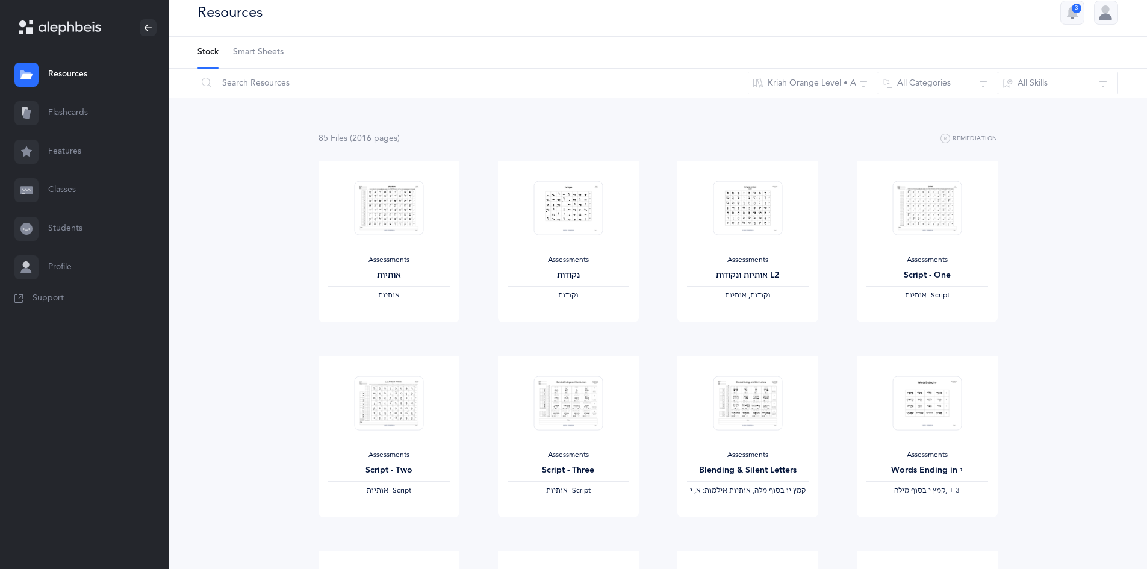
scroll to position [0, 0]
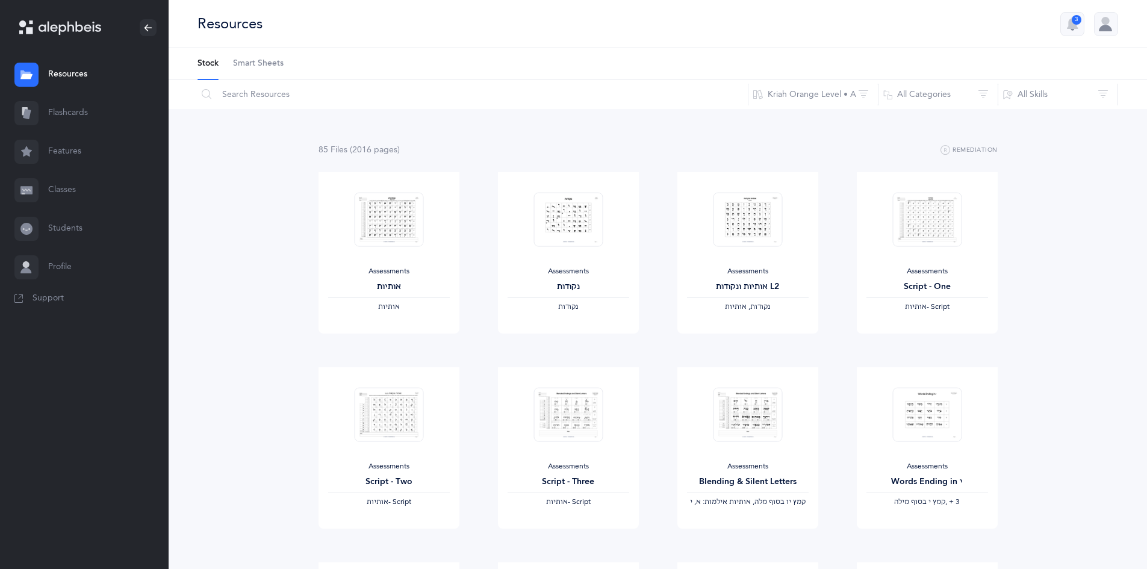
click at [84, 22] on icon at bounding box center [70, 28] width 63 height 14
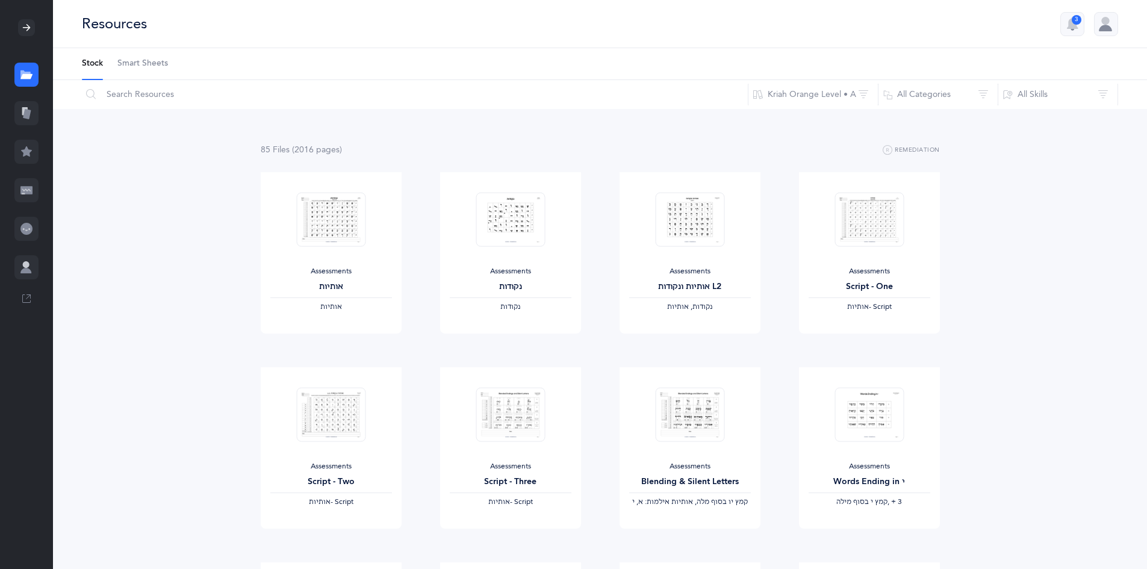
click at [30, 26] on icon at bounding box center [27, 28] width 10 height 10
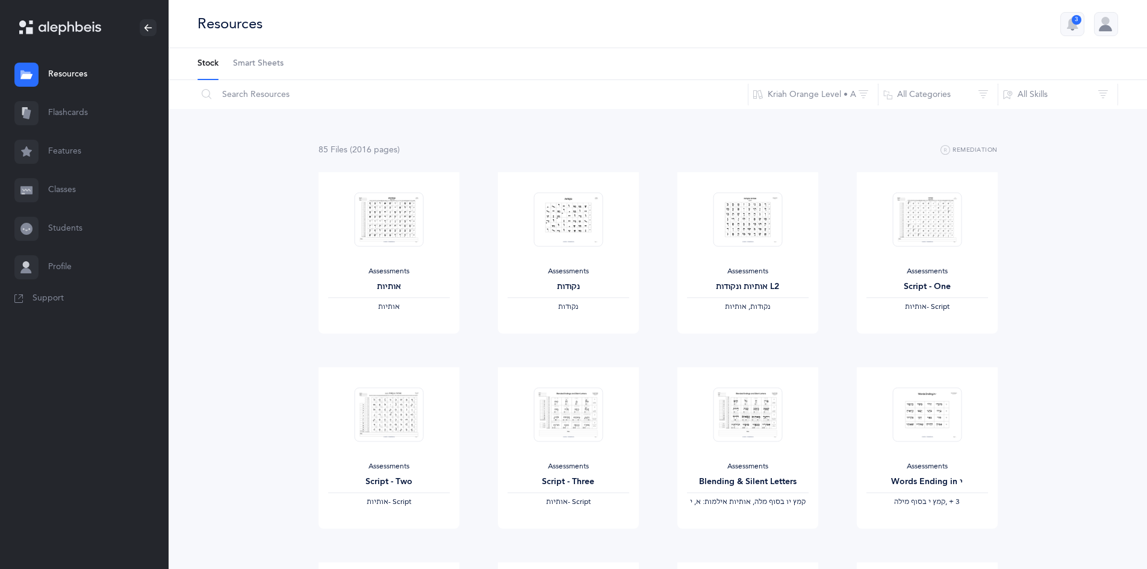
click at [65, 101] on link "Flashcards" at bounding box center [84, 113] width 169 height 39
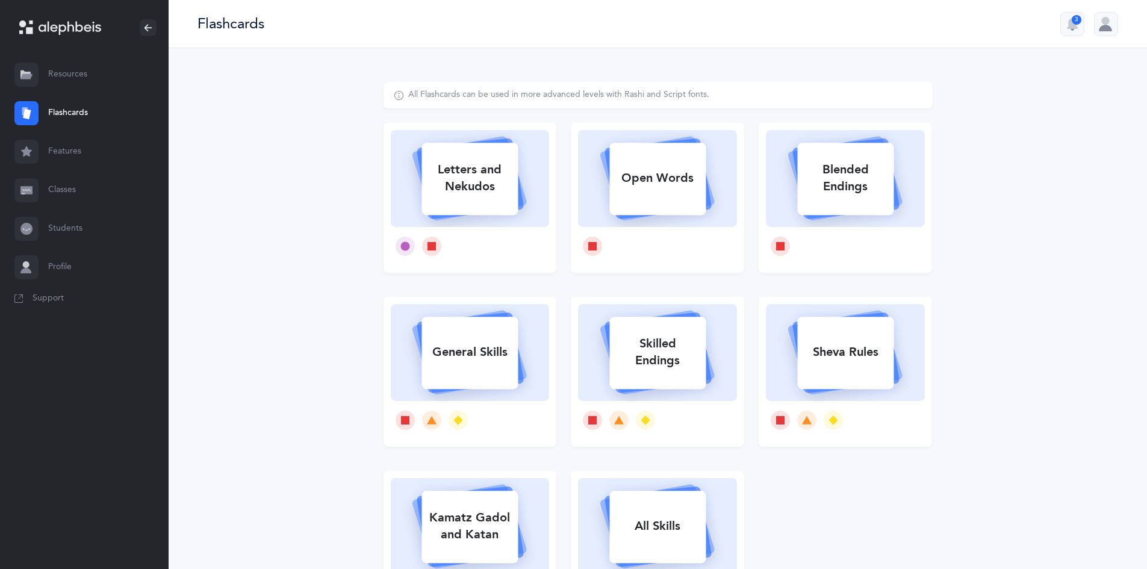
scroll to position [124, 0]
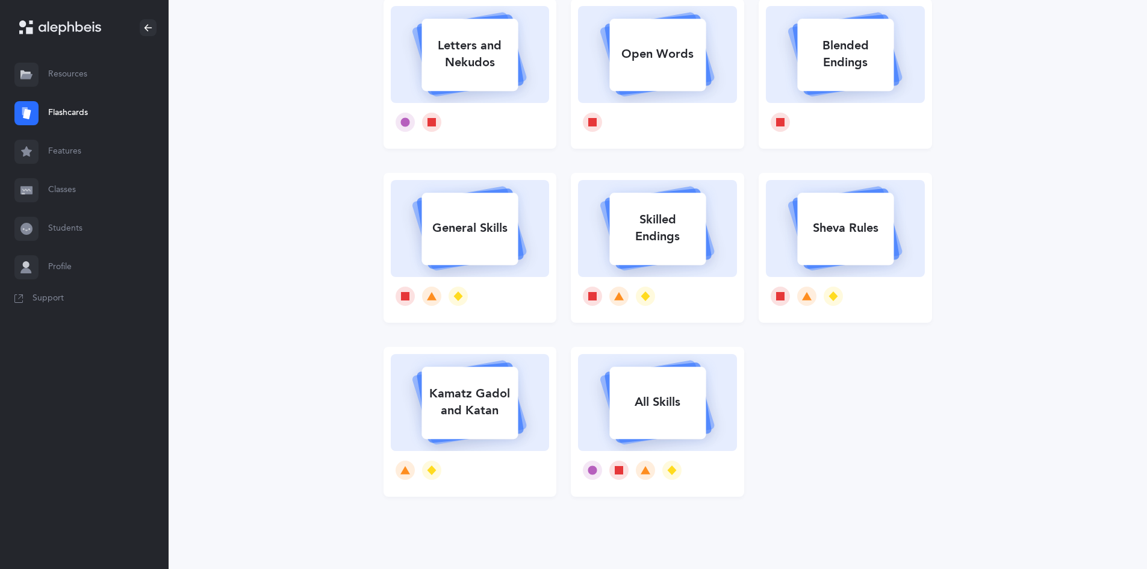
click at [61, 270] on link "Profile" at bounding box center [84, 267] width 169 height 39
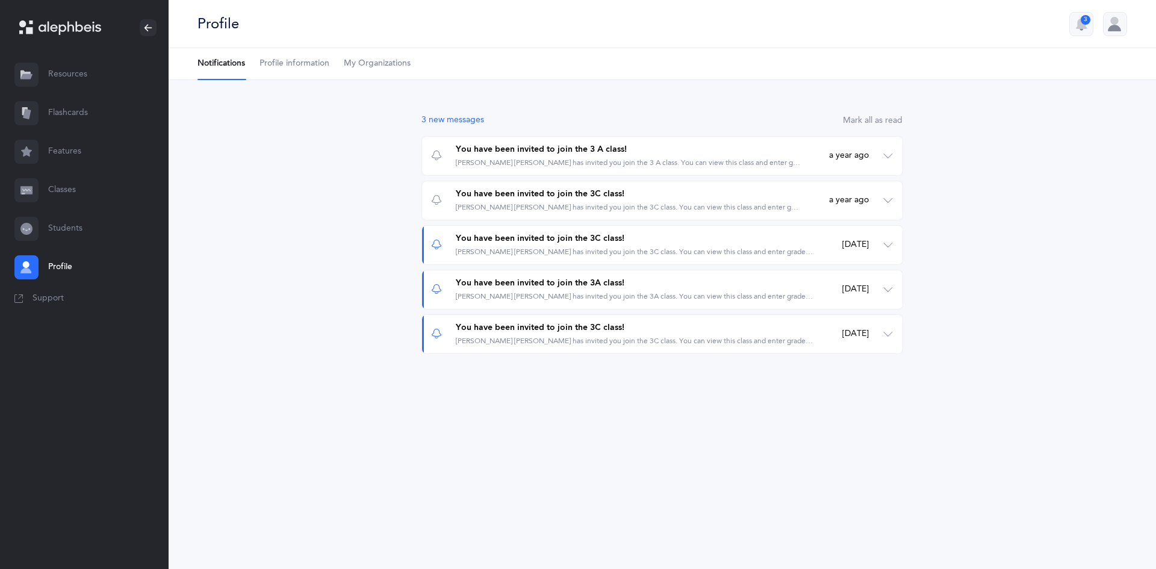
click at [374, 57] on link "My Organizations" at bounding box center [377, 63] width 67 height 31
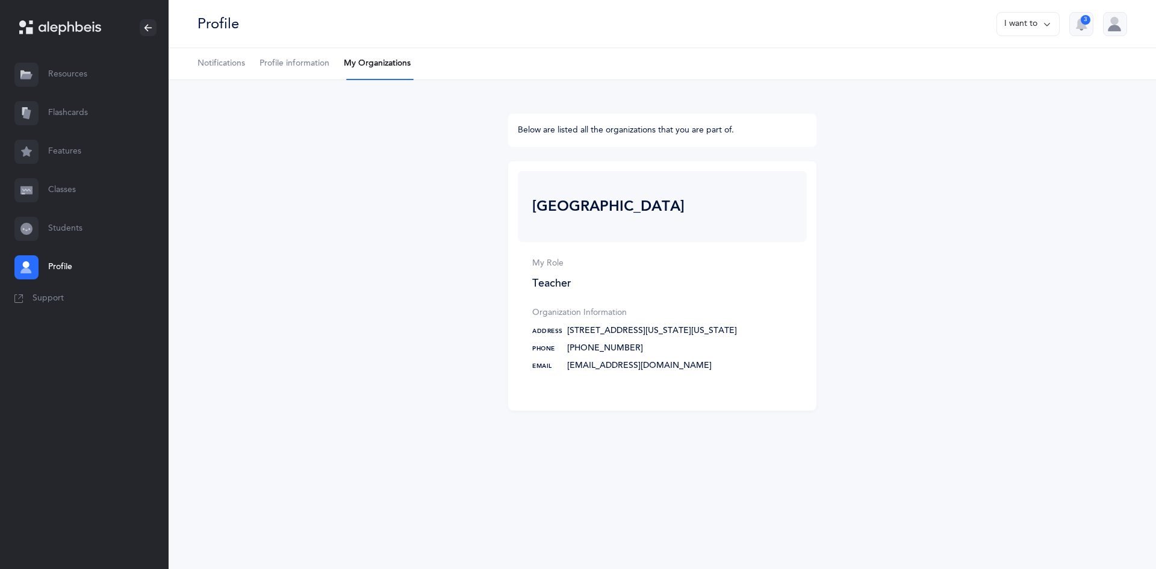
click at [311, 68] on span "Profile information" at bounding box center [294, 64] width 70 height 12
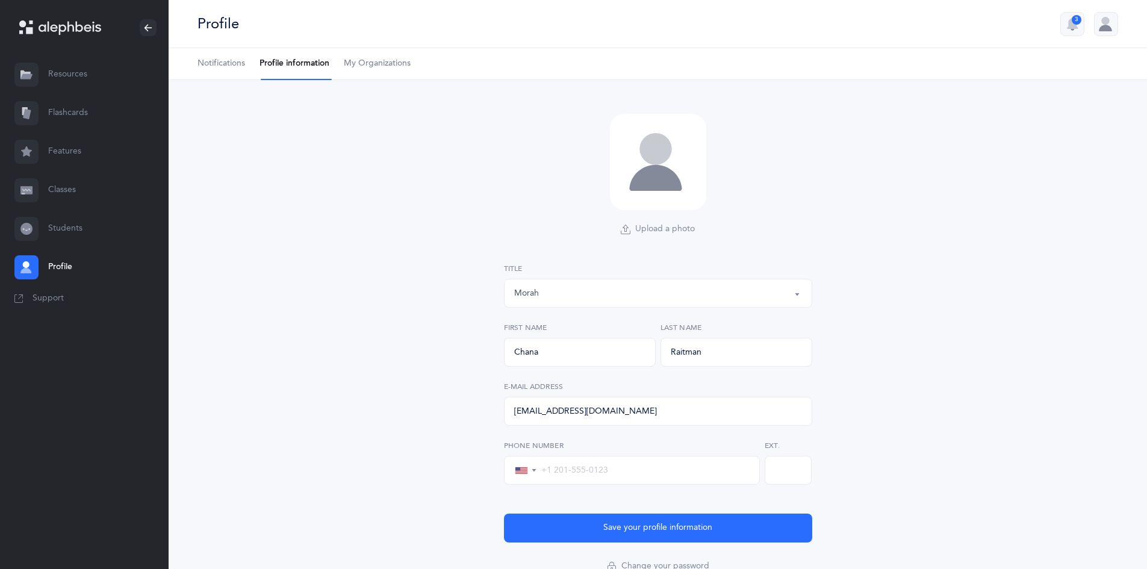
click at [217, 60] on span "Notifications" at bounding box center [221, 64] width 48 height 12
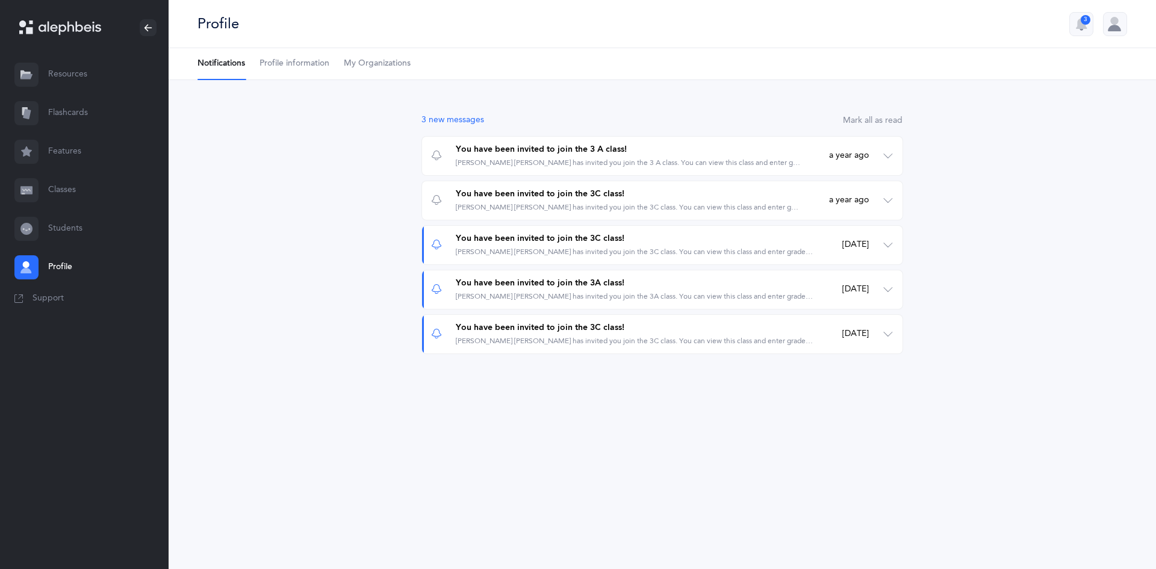
click at [1087, 25] on icon "button" at bounding box center [1081, 24] width 14 height 14
click at [50, 71] on link "Resources" at bounding box center [84, 74] width 169 height 39
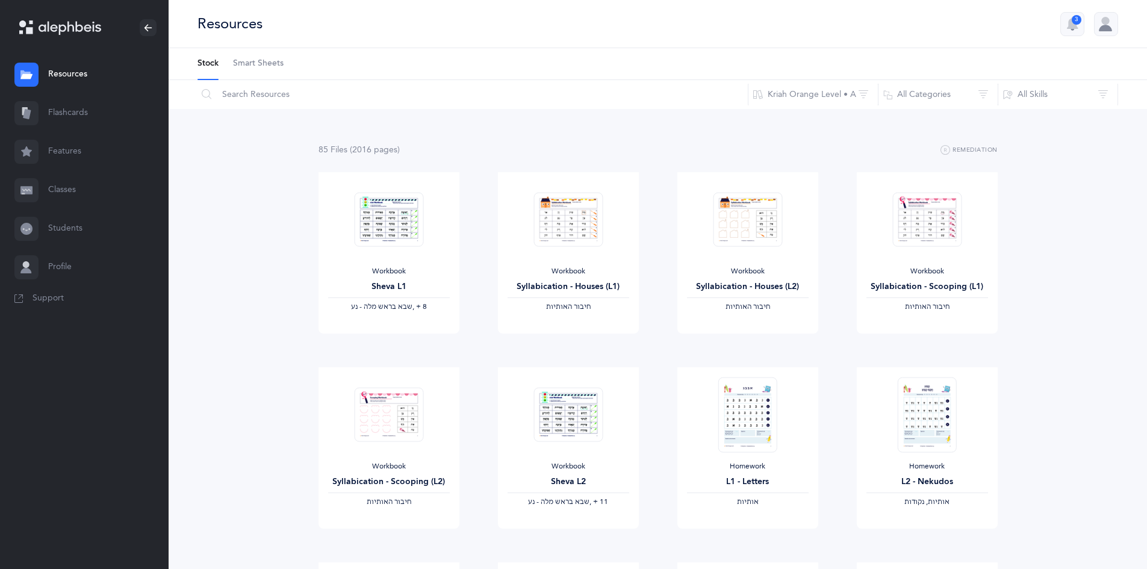
click at [58, 232] on link "Students" at bounding box center [84, 228] width 169 height 39
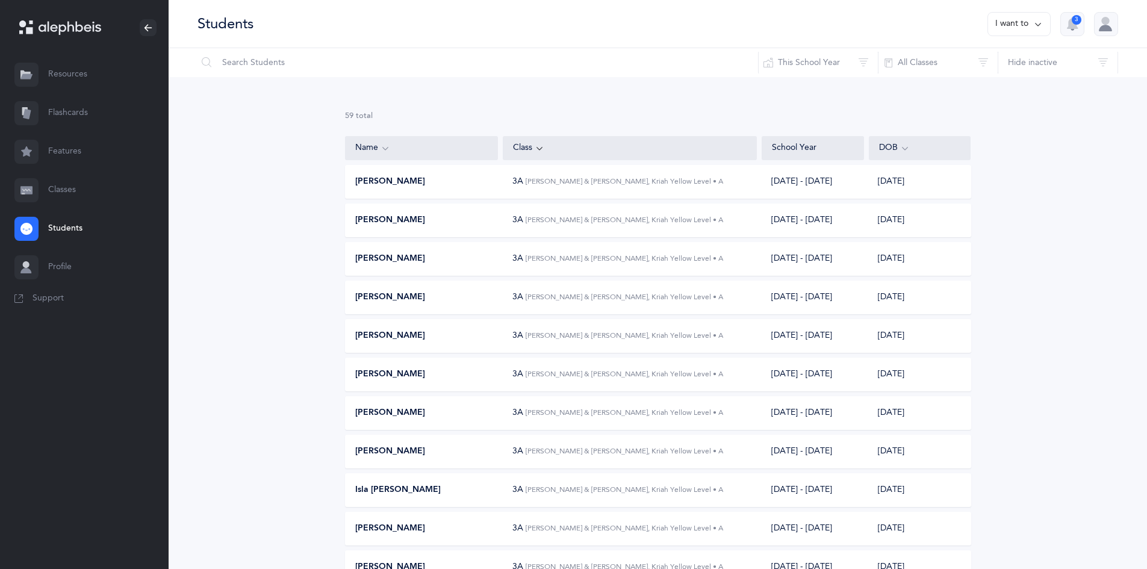
click at [58, 183] on link "Classes" at bounding box center [84, 190] width 169 height 39
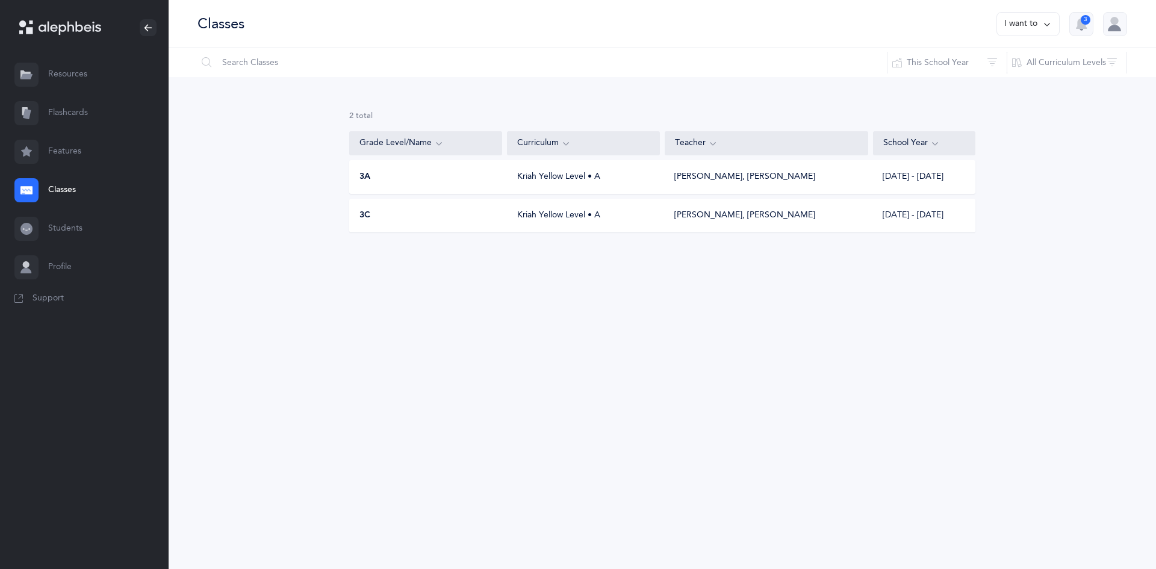
click at [61, 74] on link "Resources" at bounding box center [84, 74] width 169 height 39
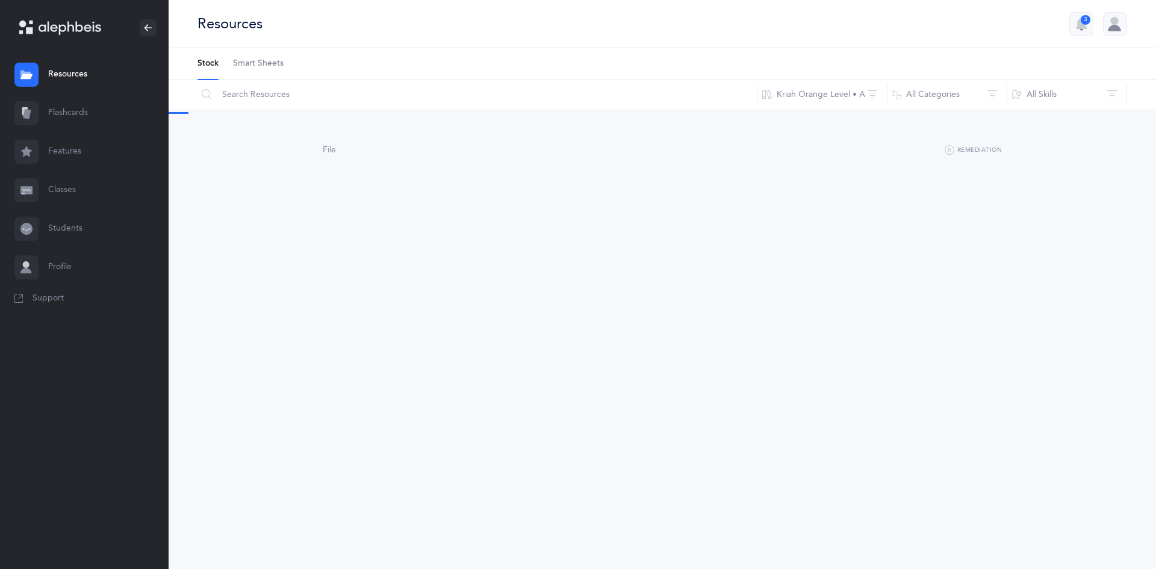
click at [64, 22] on icon at bounding box center [70, 28] width 63 height 14
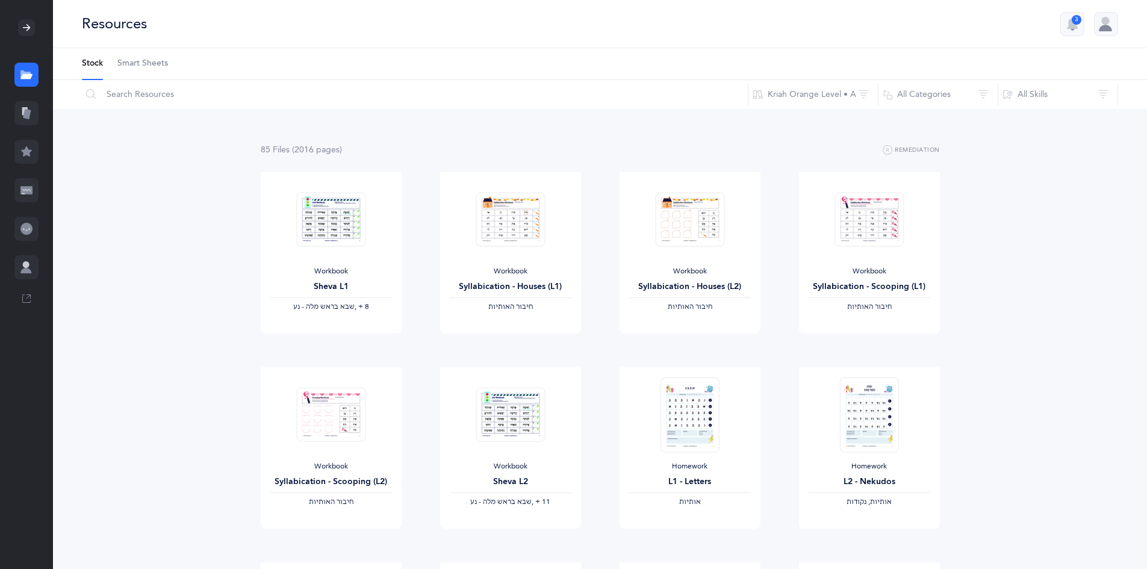
click at [159, 60] on span "Smart Sheets" at bounding box center [142, 64] width 51 height 12
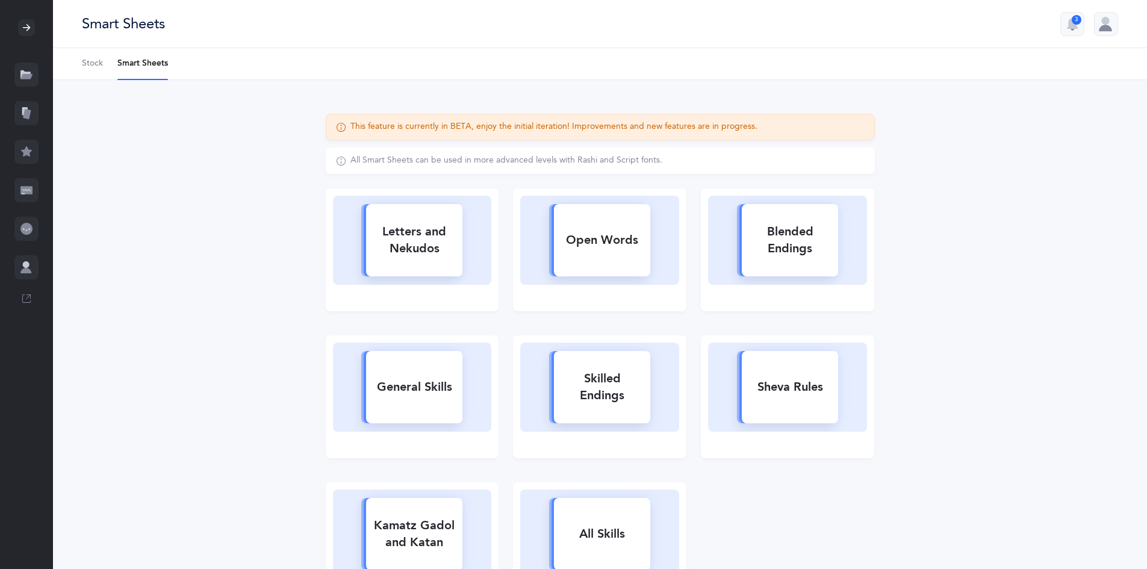
click at [101, 69] on span "Stock" at bounding box center [92, 64] width 21 height 12
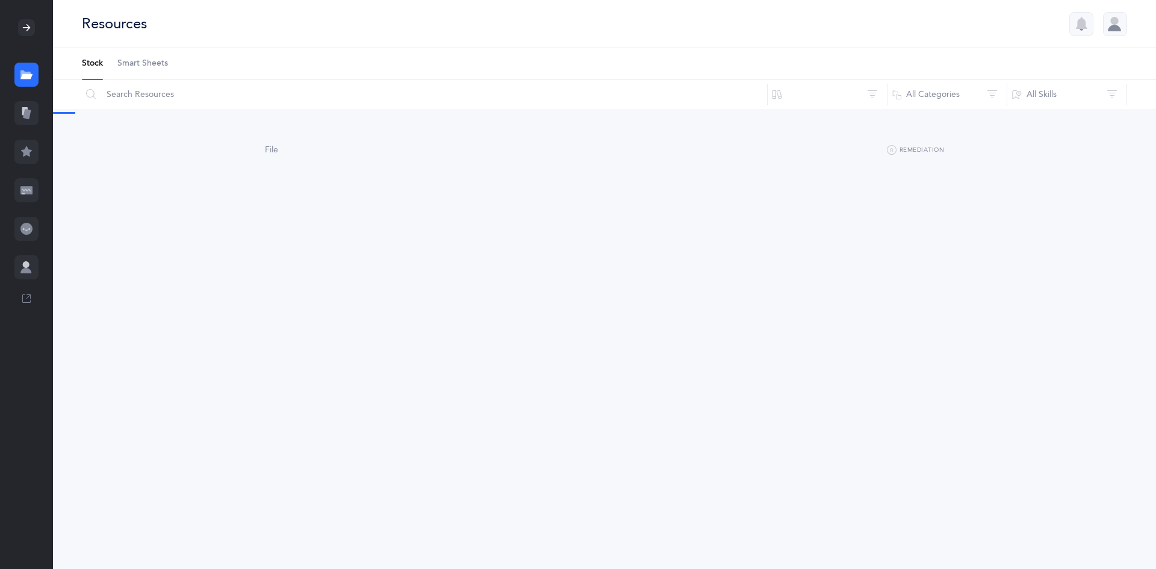
click at [84, 64] on li "Stock" at bounding box center [92, 63] width 21 height 31
click at [182, 108] on input "text" at bounding box center [419, 94] width 676 height 29
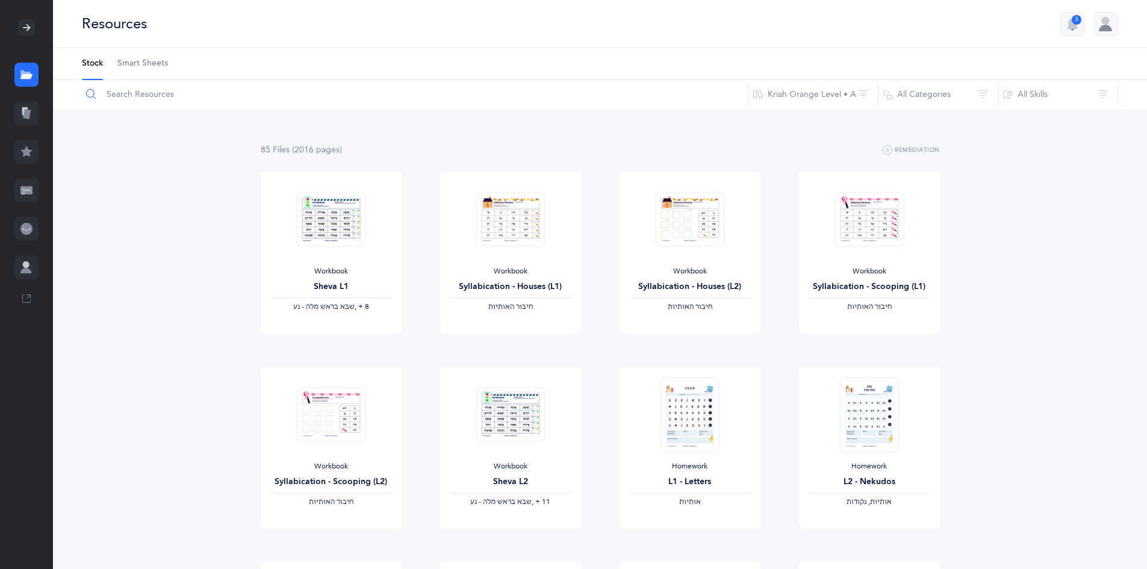
click at [180, 96] on input "text" at bounding box center [414, 94] width 667 height 29
type input "teacher guide"
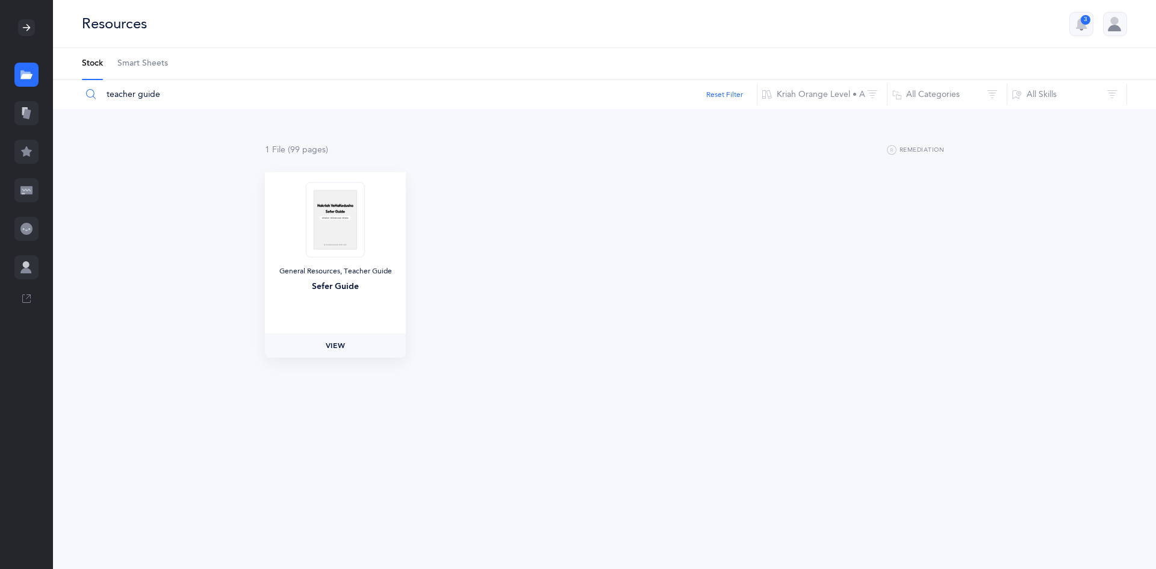
click at [341, 350] on span "View" at bounding box center [335, 345] width 19 height 11
click at [149, 70] on link "Smart Sheets" at bounding box center [142, 63] width 51 height 31
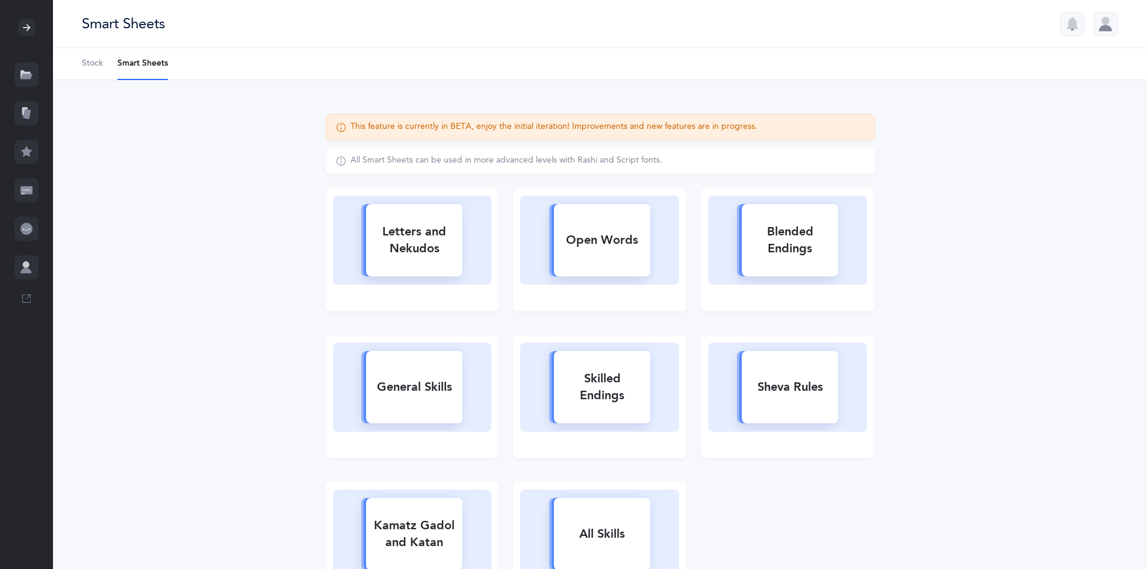
click at [188, 66] on ul "Stock Smart Sheets" at bounding box center [600, 64] width 1094 height 32
click at [25, 22] on div at bounding box center [26, 27] width 17 height 17
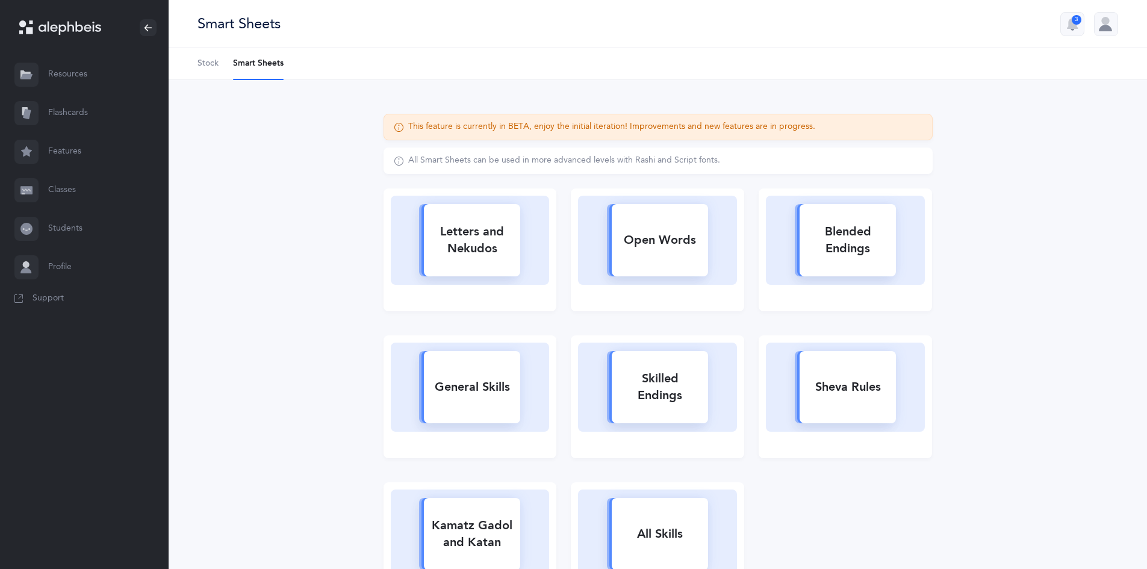
click at [63, 71] on link "Resources" at bounding box center [84, 74] width 169 height 39
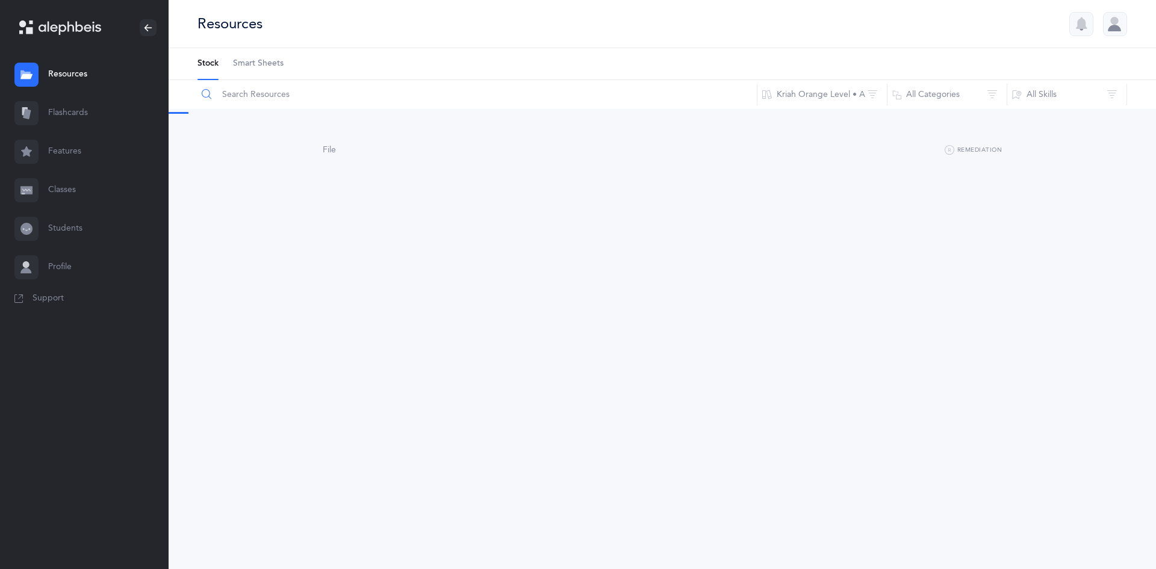
click at [282, 93] on input "text" at bounding box center [477, 94] width 560 height 29
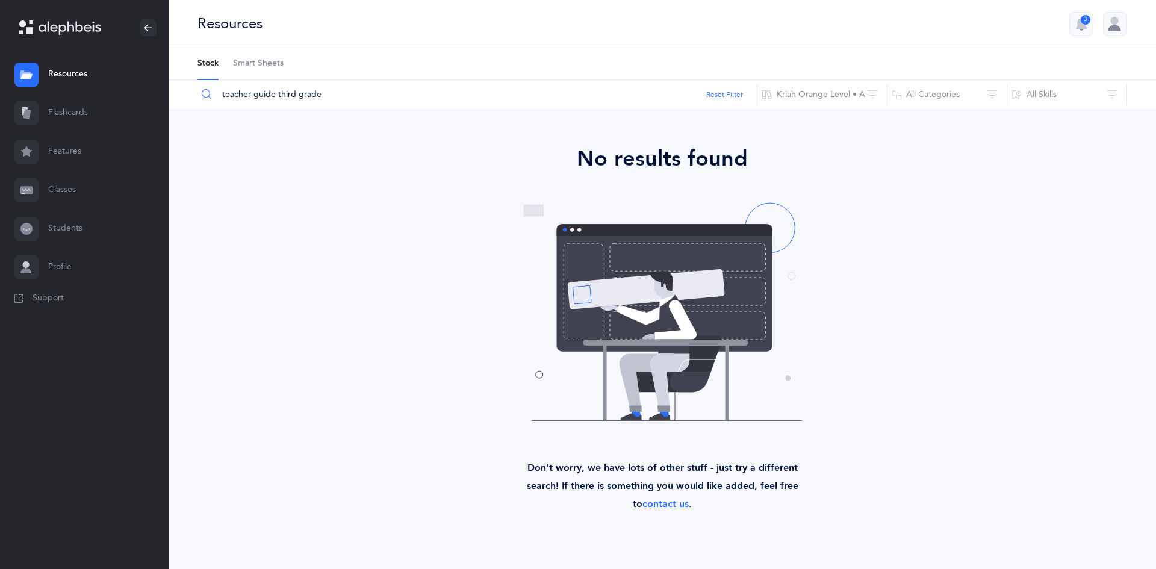
drag, startPoint x: 323, startPoint y: 91, endPoint x: 278, endPoint y: 95, distance: 45.3
click at [278, 95] on input "teacher guide third grade" at bounding box center [477, 94] width 560 height 29
type input "teacher guide orange level"
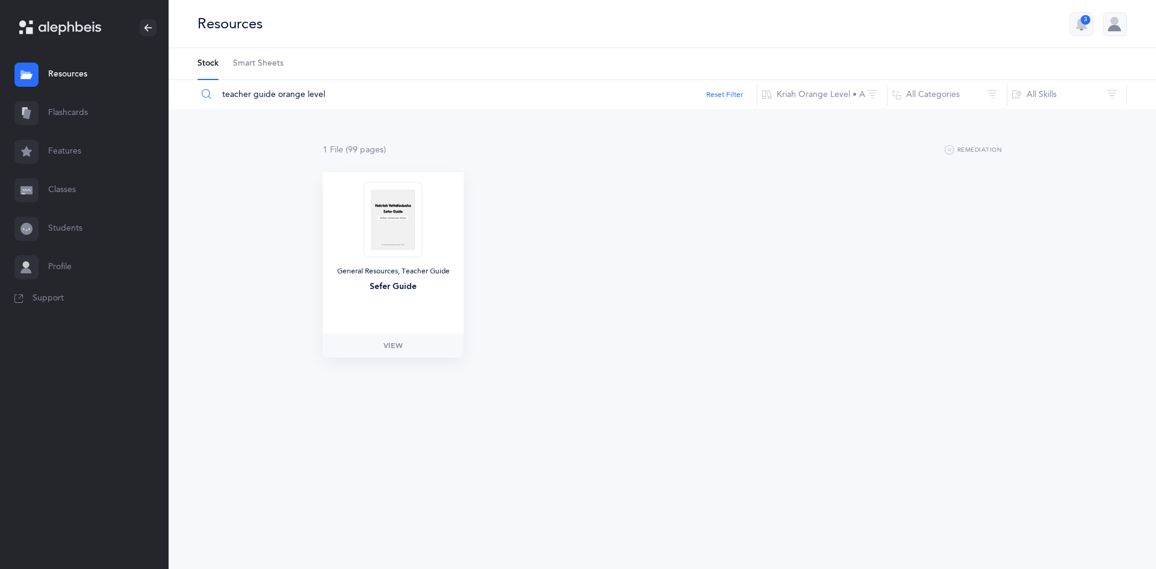
click at [395, 227] on img at bounding box center [393, 219] width 59 height 75
click at [379, 228] on img at bounding box center [393, 219] width 59 height 75
click at [392, 340] on span "View" at bounding box center [392, 345] width 19 height 11
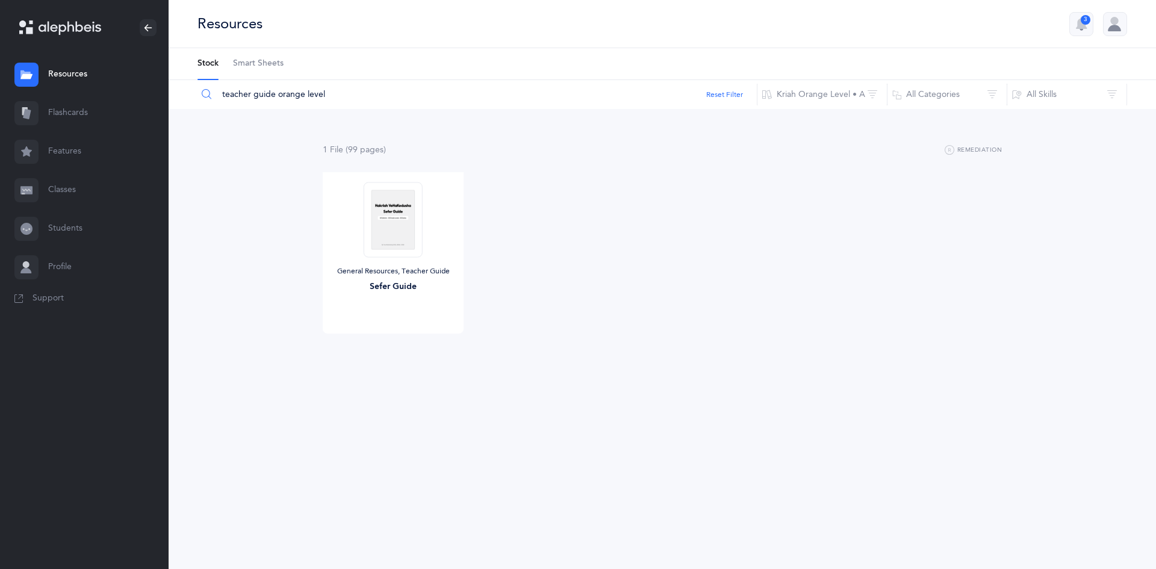
click at [76, 117] on link "Flashcards" at bounding box center [84, 113] width 169 height 39
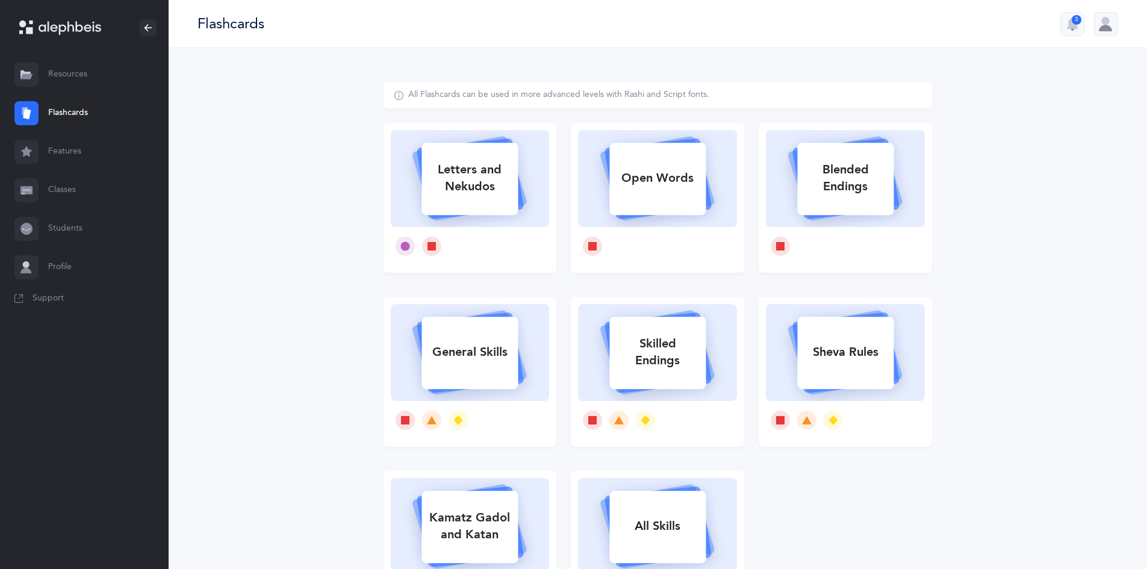
click at [78, 67] on link "Resources" at bounding box center [84, 74] width 169 height 39
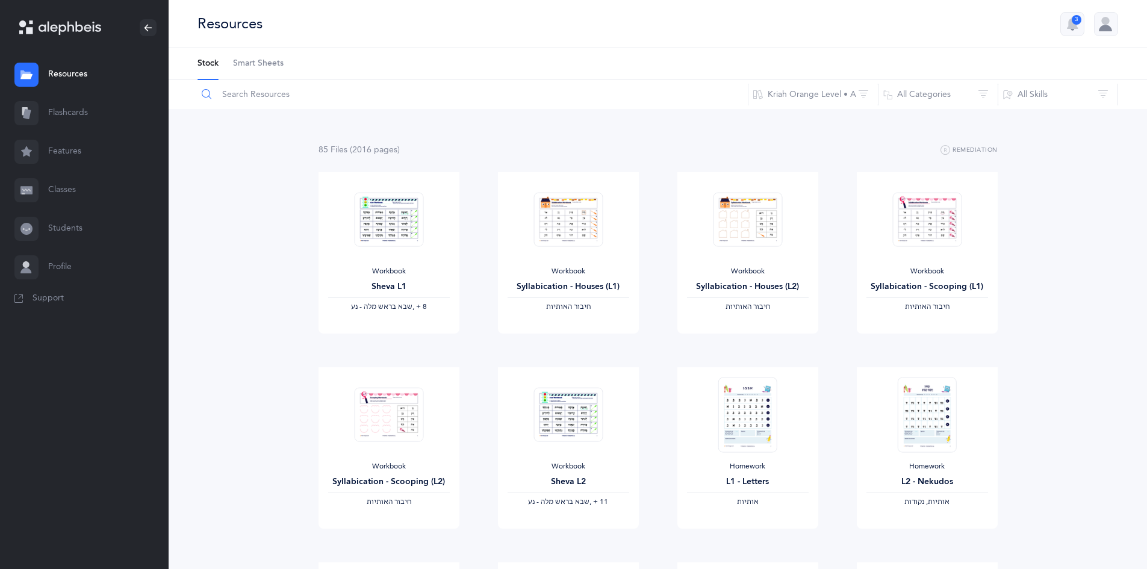
click at [260, 101] on input "text" at bounding box center [472, 94] width 551 height 29
type input "guide"
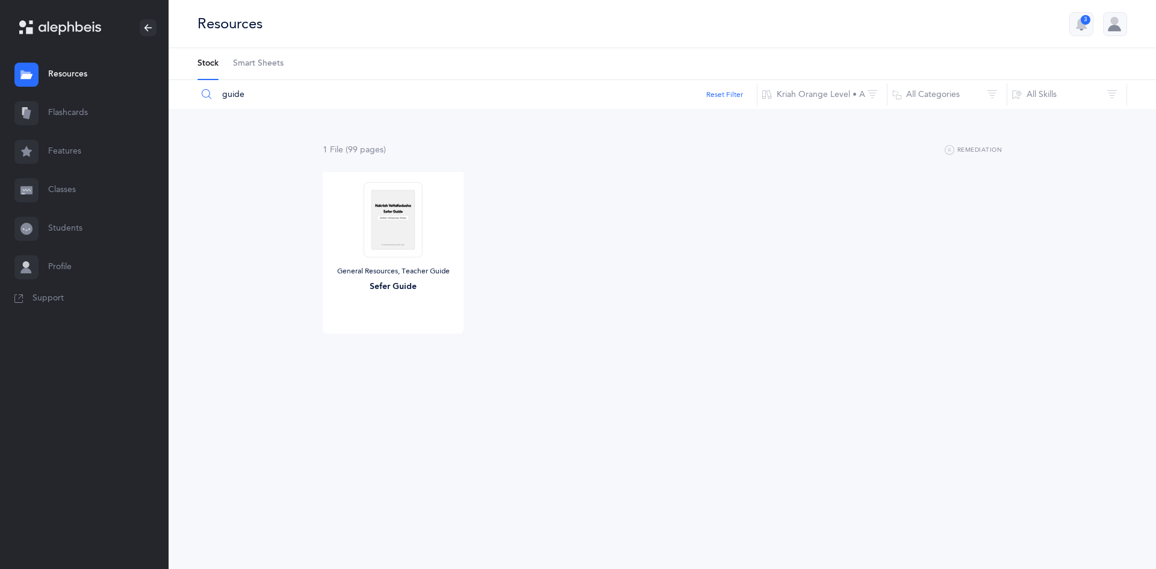
drag, startPoint x: 271, startPoint y: 93, endPoint x: 209, endPoint y: 96, distance: 61.5
click at [209, 96] on div "guide" at bounding box center [477, 94] width 560 height 29
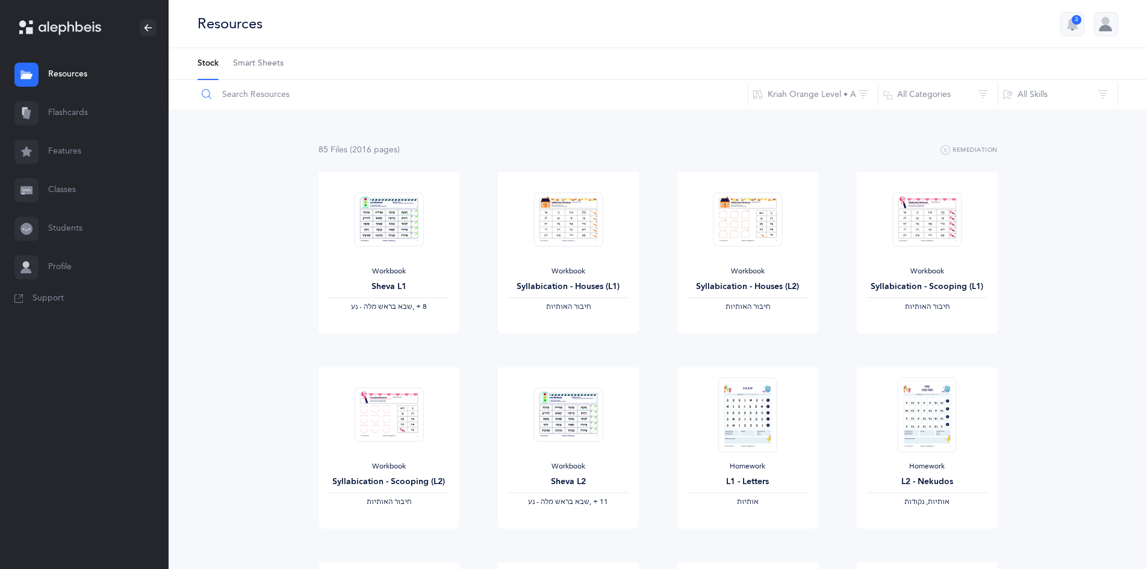
click at [257, 95] on input "text" at bounding box center [472, 94] width 551 height 29
type input "g"
type input "sefer guide"
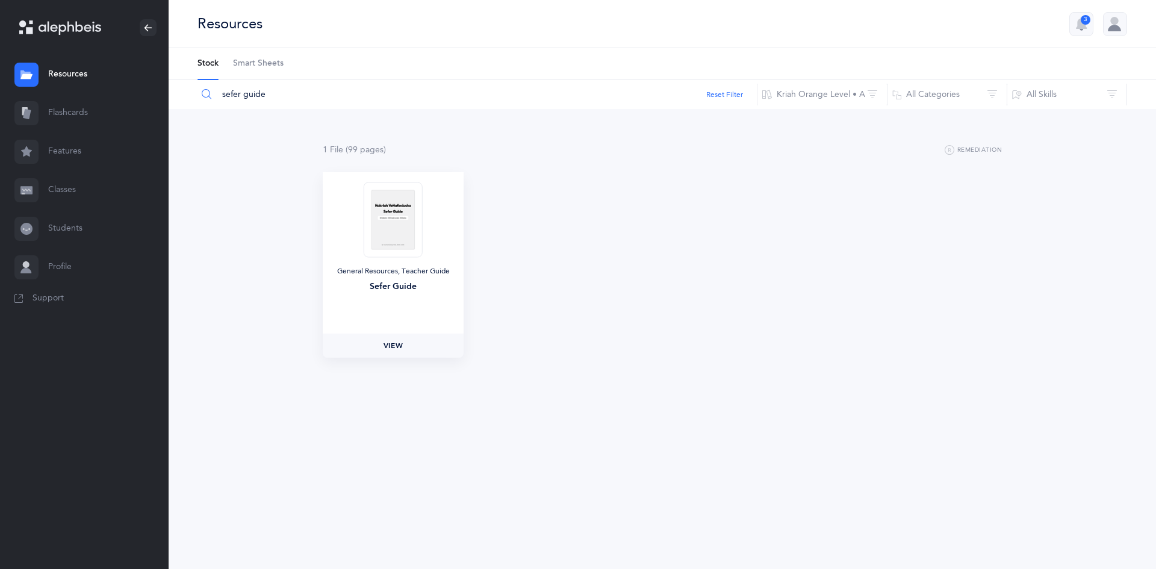
click at [392, 346] on span "View" at bounding box center [392, 345] width 19 height 11
